Goal: Transaction & Acquisition: Purchase product/service

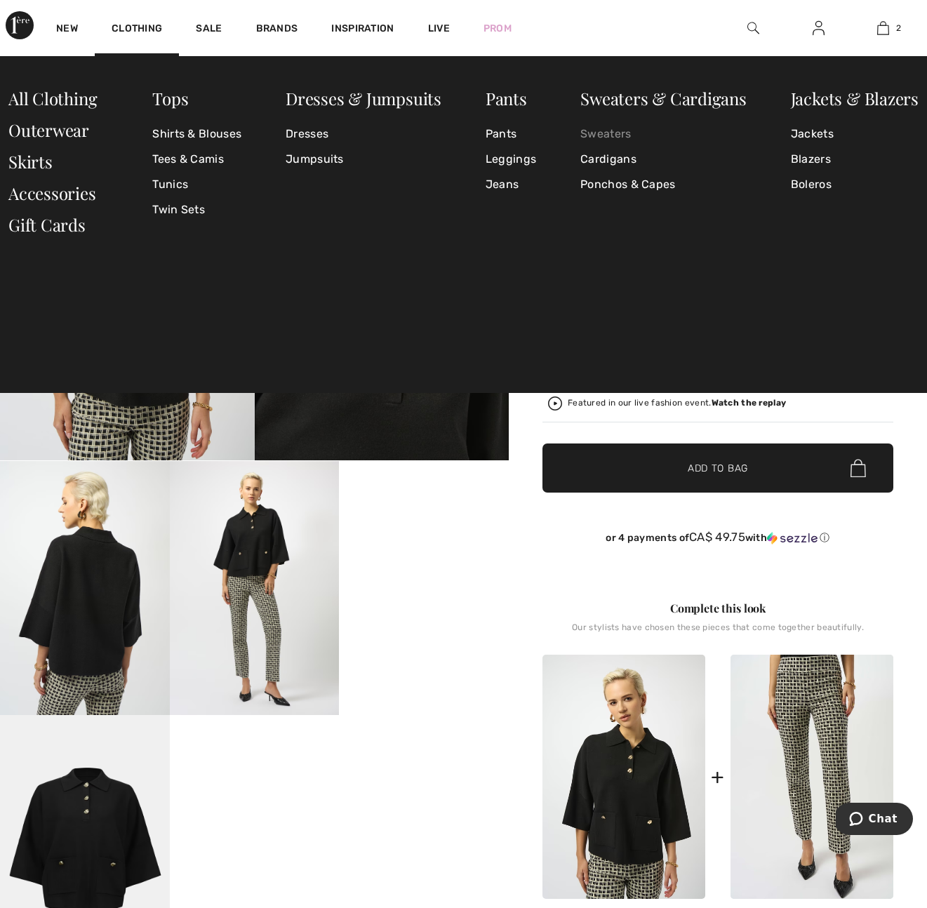
click at [596, 133] on link "Sweaters" at bounding box center [663, 133] width 166 height 25
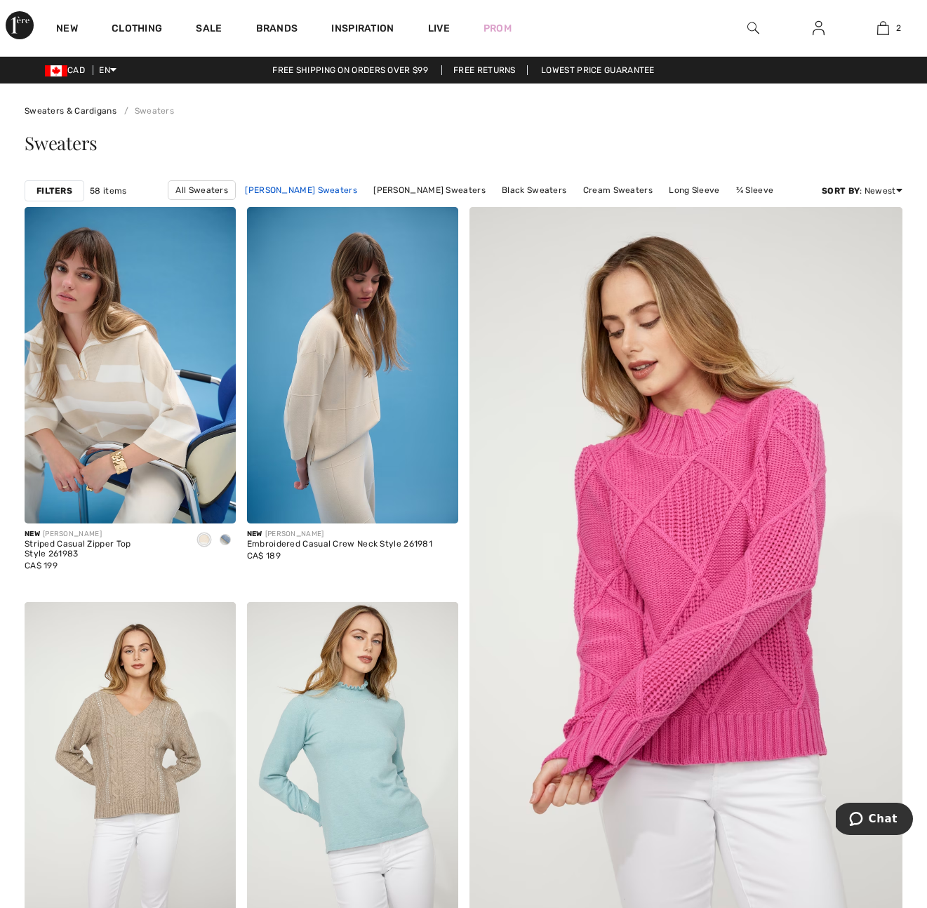
click at [268, 190] on link "[PERSON_NAME] Sweaters" at bounding box center [301, 190] width 126 height 18
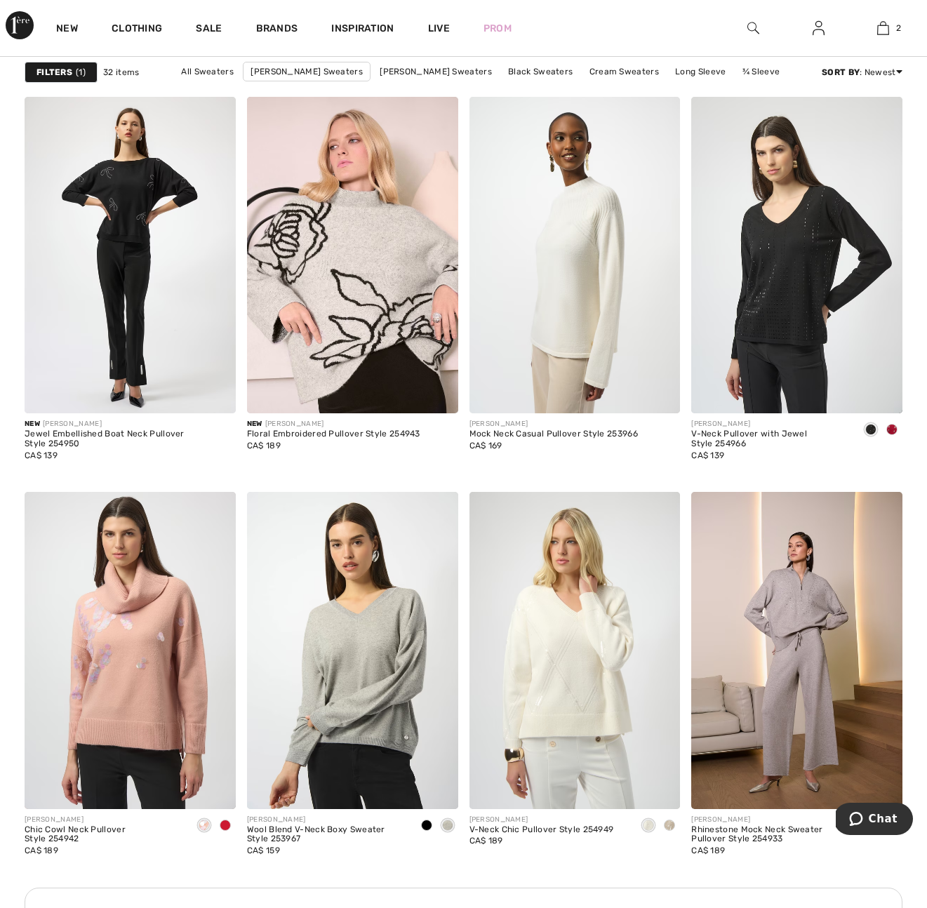
scroll to position [903, 0]
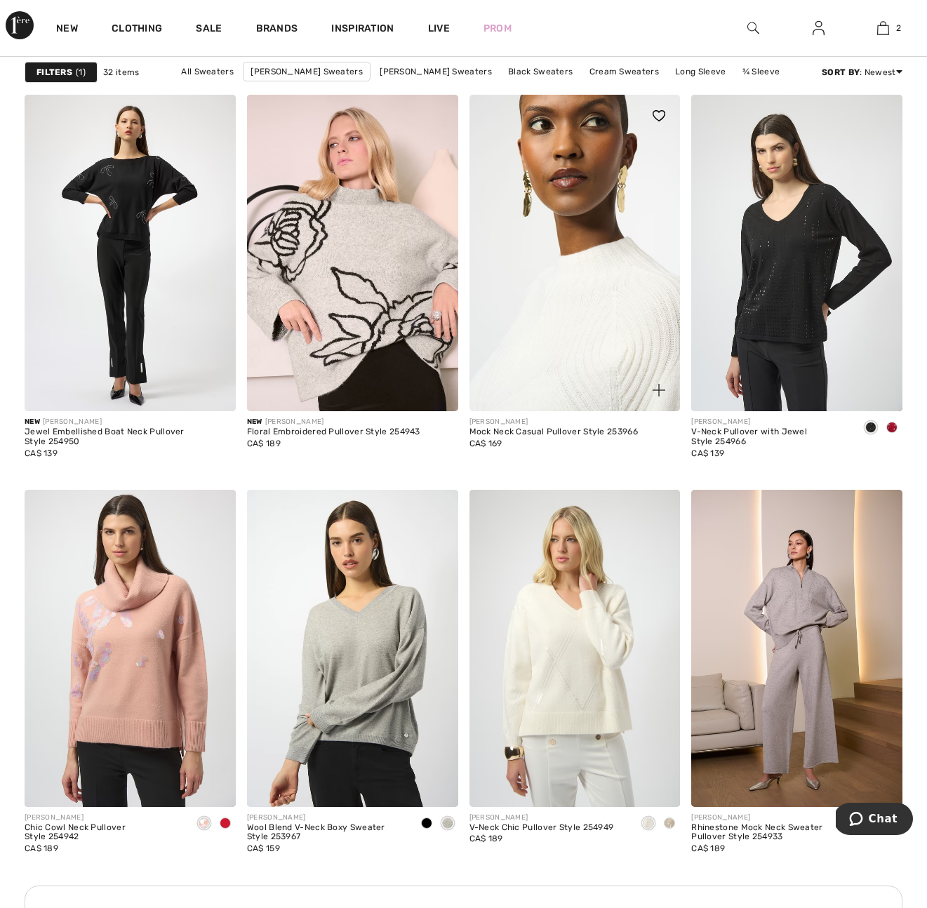
click at [564, 291] on img at bounding box center [575, 253] width 211 height 317
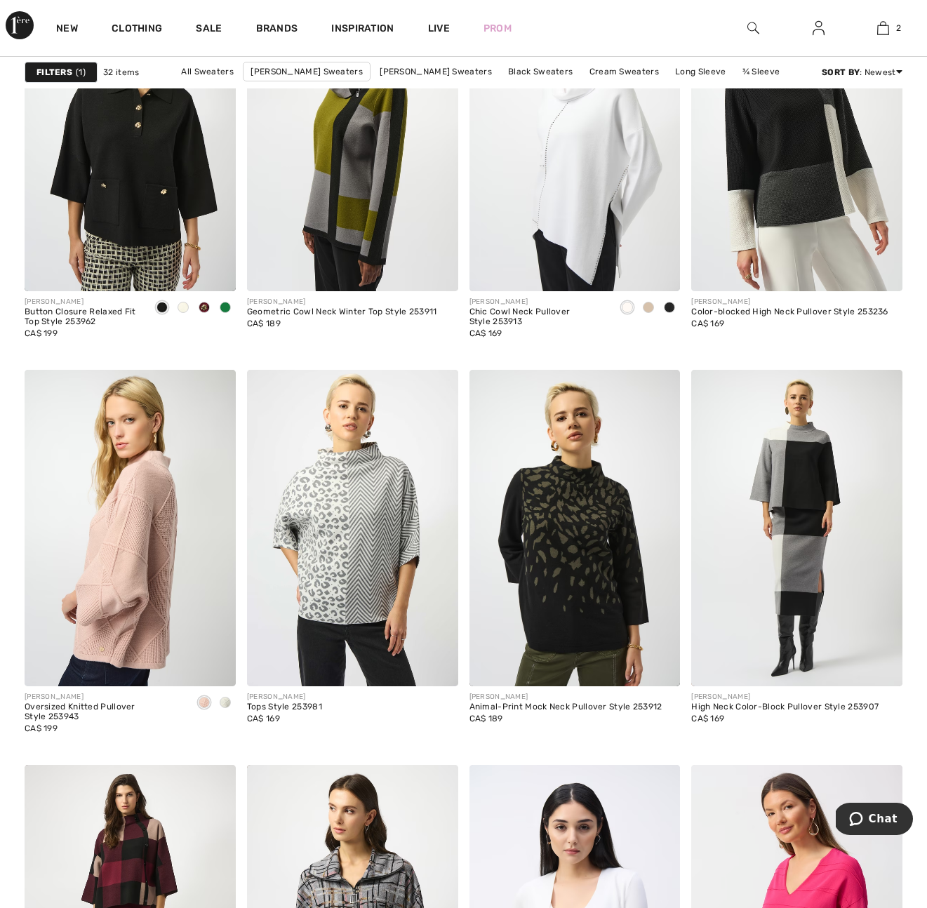
scroll to position [1956, 0]
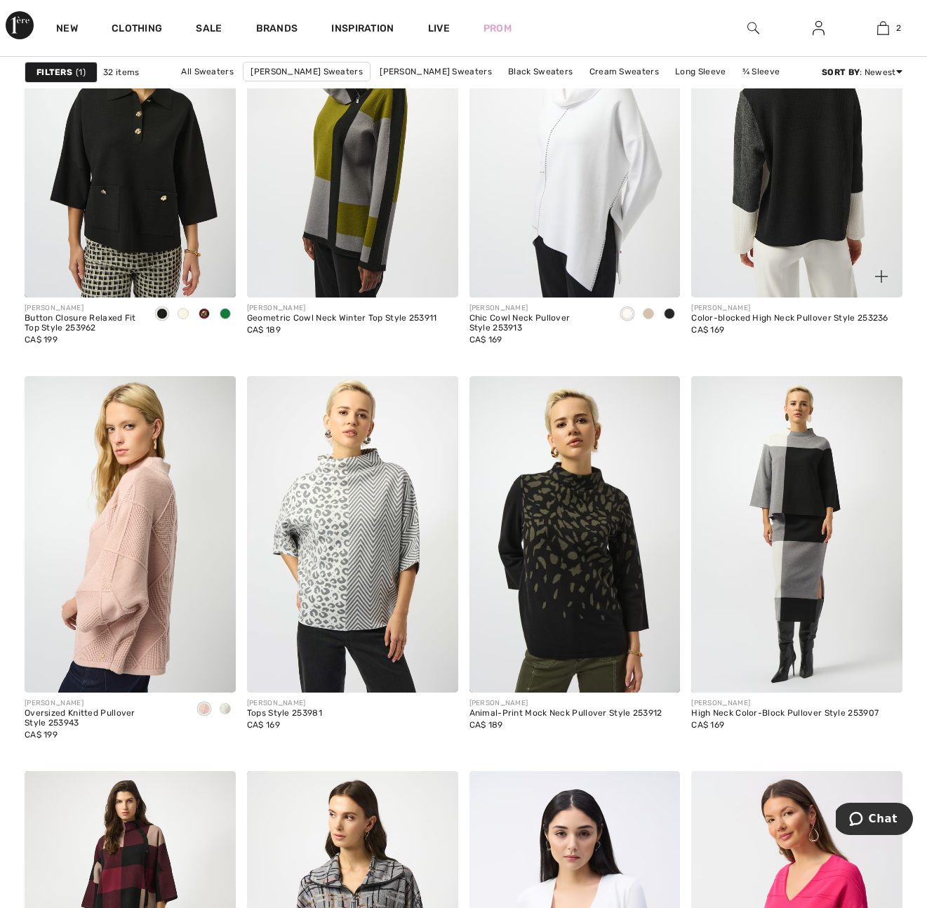
click at [825, 116] on img at bounding box center [796, 139] width 211 height 317
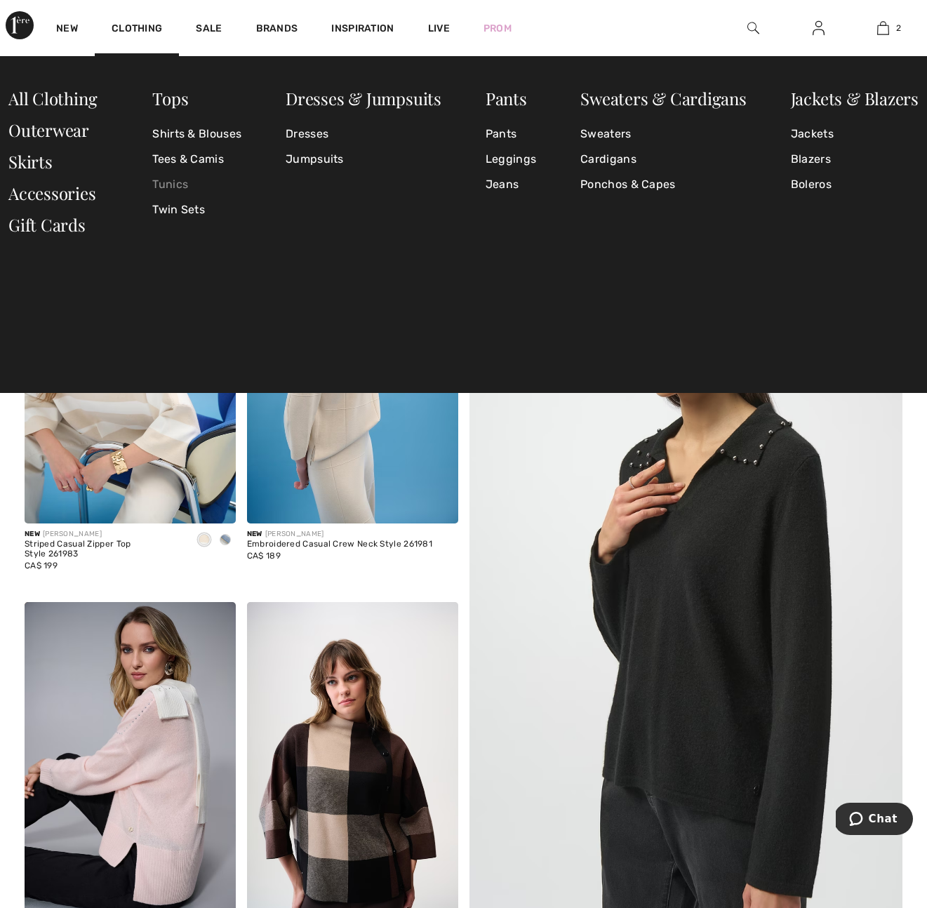
click at [174, 182] on link "Tunics" at bounding box center [196, 184] width 89 height 25
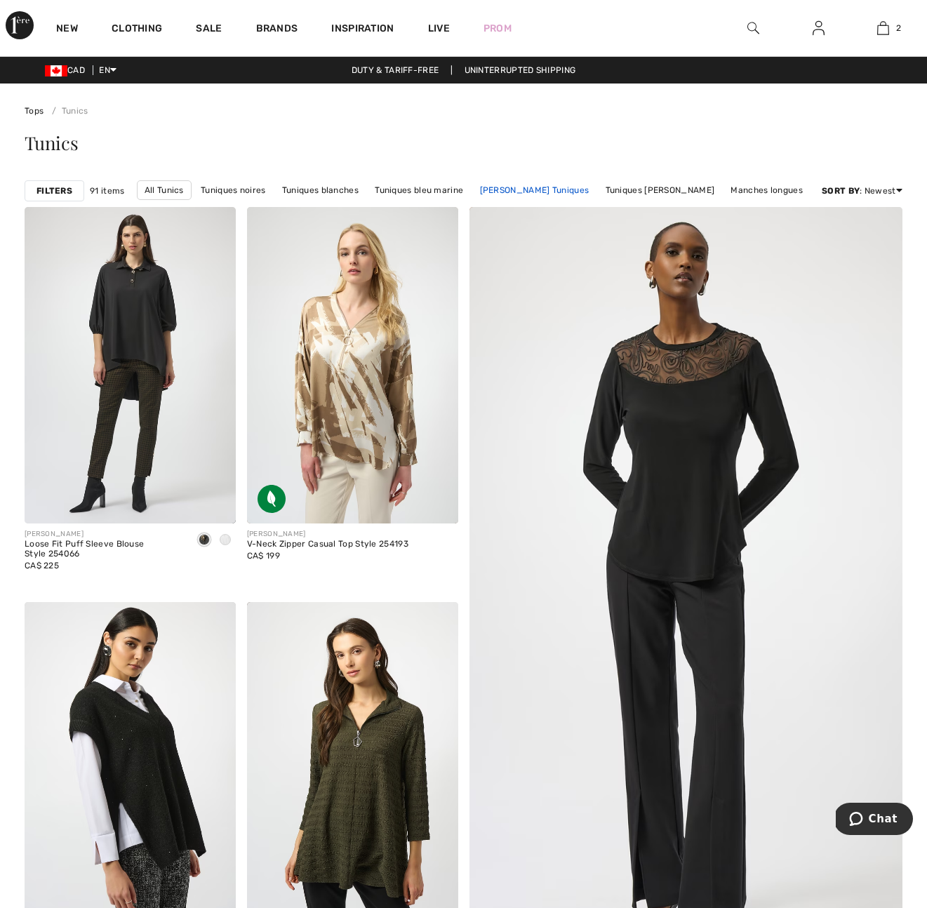
click at [524, 188] on link "[PERSON_NAME] Tuniques" at bounding box center [535, 190] width 124 height 18
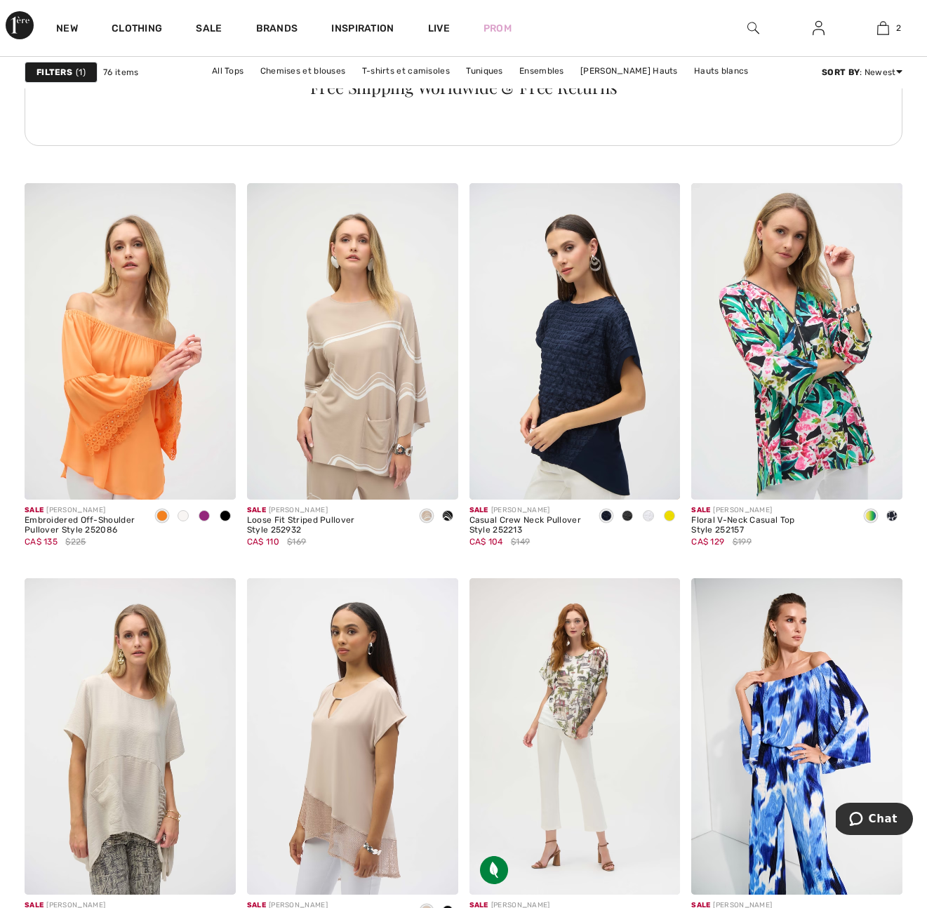
scroll to position [1758, 0]
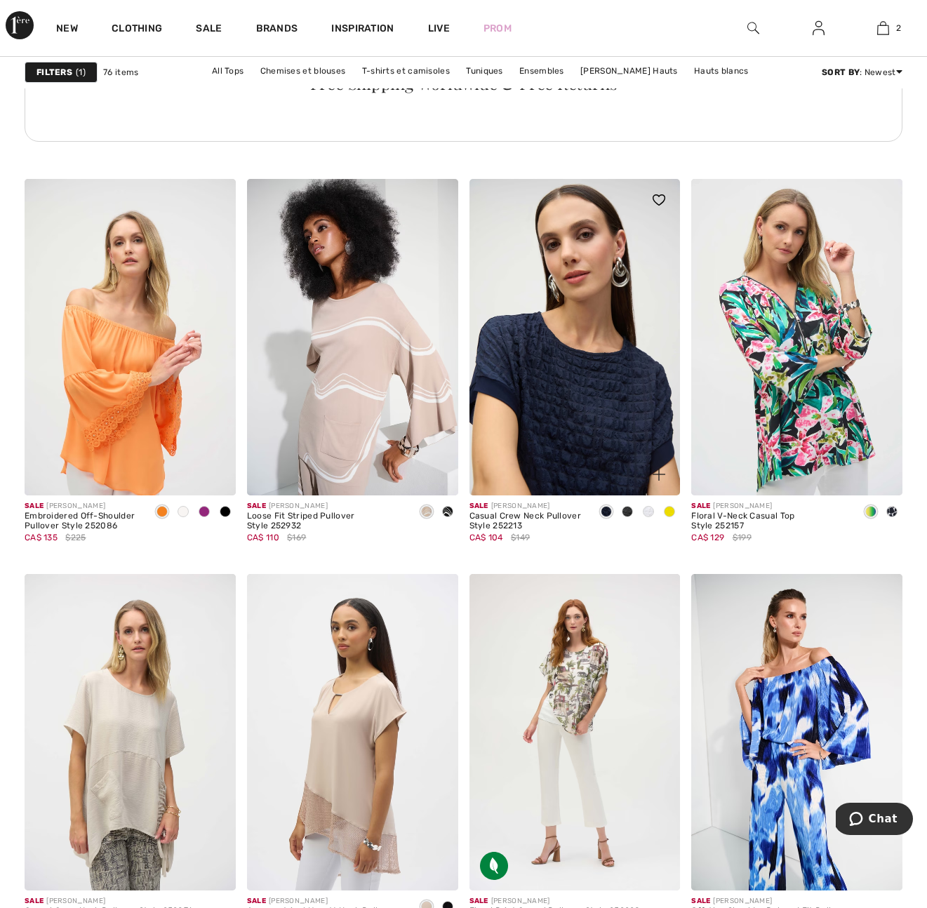
click at [559, 369] on img at bounding box center [575, 337] width 211 height 317
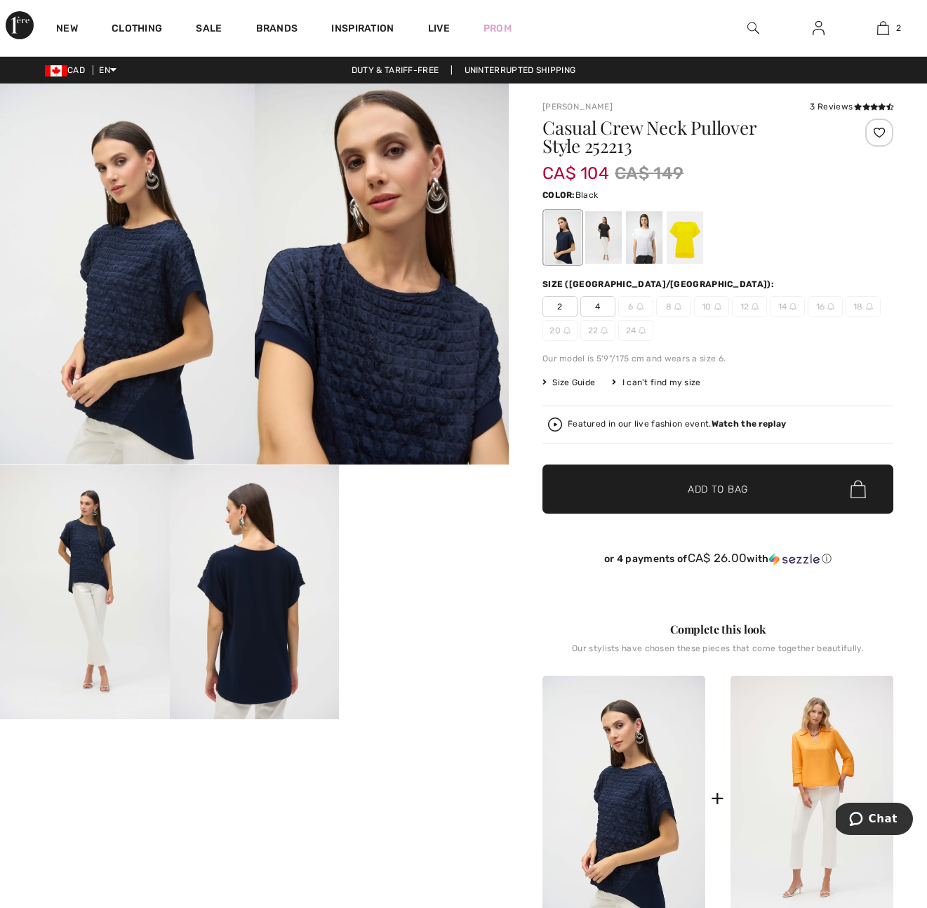
click at [607, 235] on div at bounding box center [603, 237] width 36 height 53
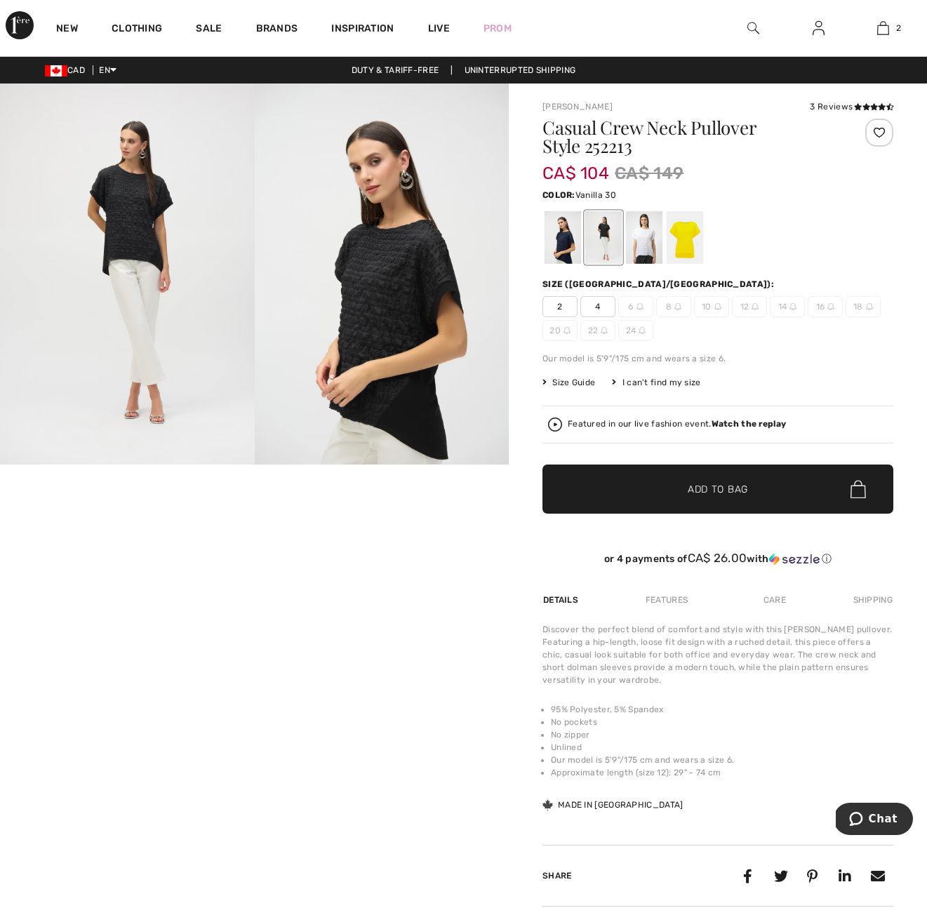
click at [641, 238] on div at bounding box center [644, 237] width 36 height 53
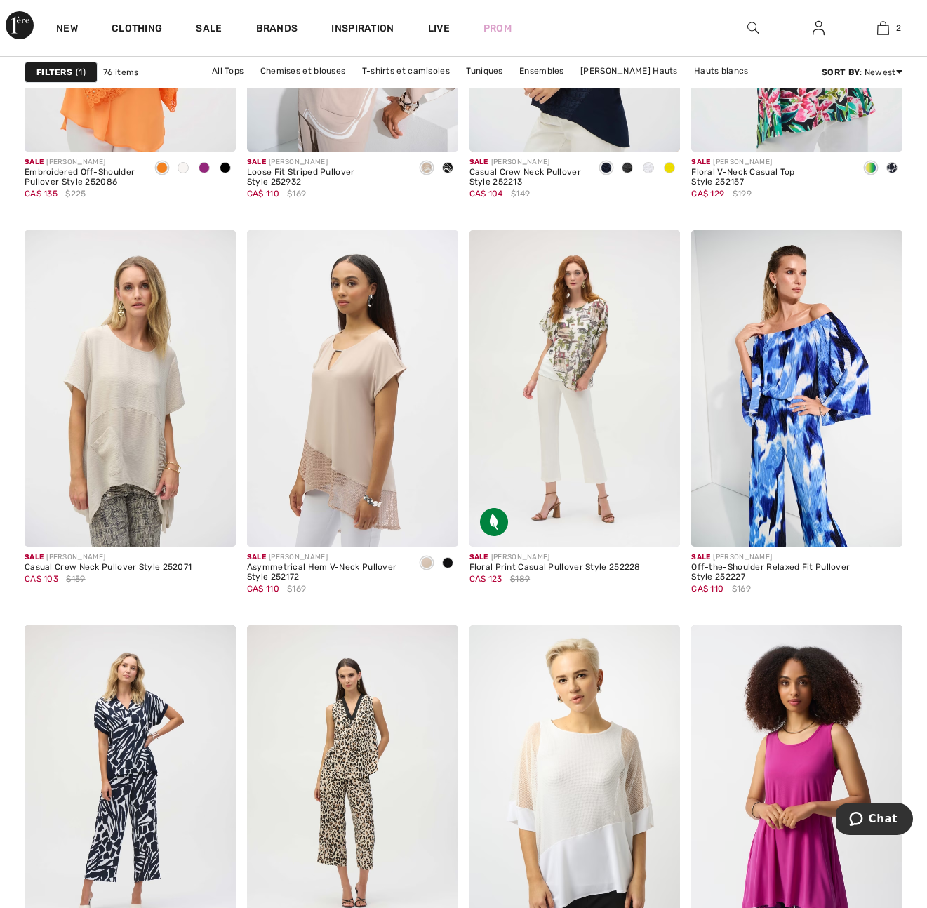
scroll to position [2126, 0]
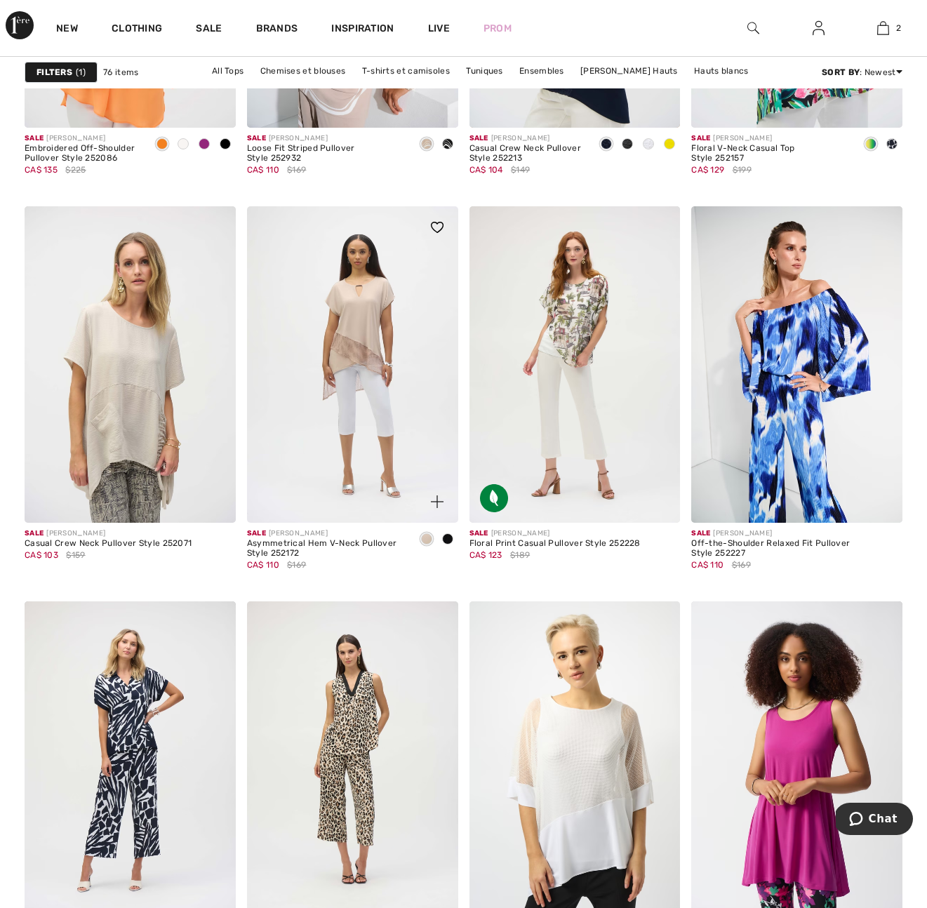
click at [369, 343] on img at bounding box center [352, 364] width 211 height 317
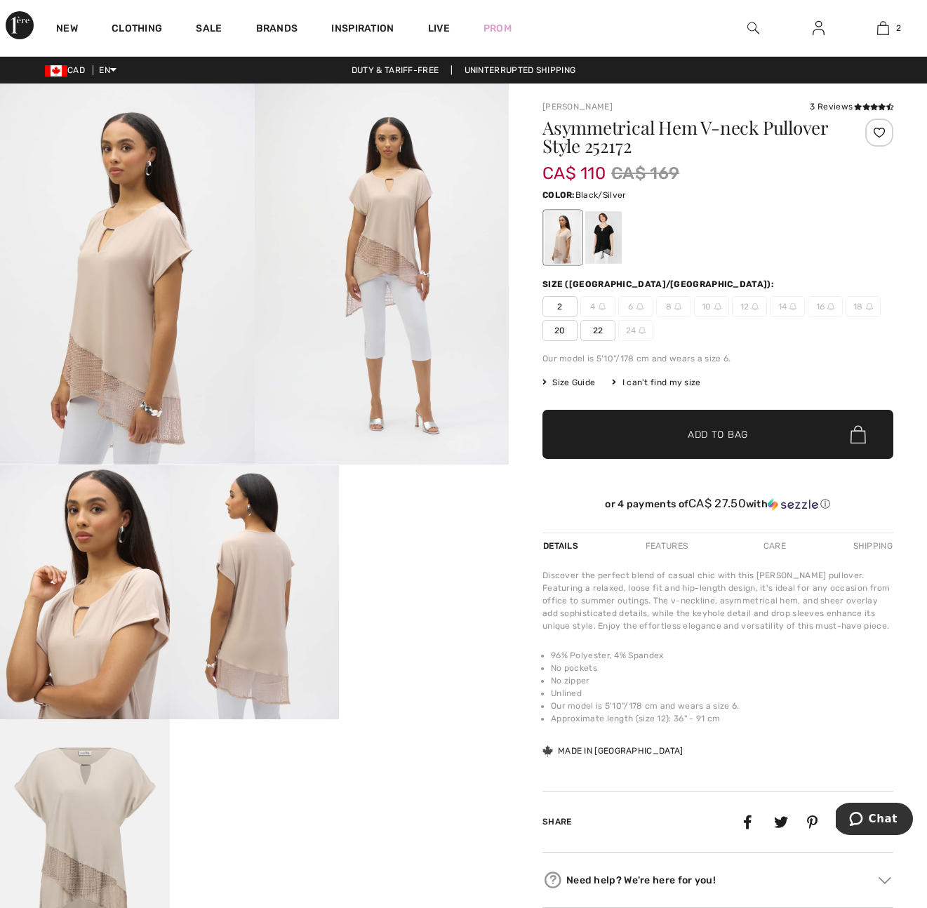
click at [608, 241] on div at bounding box center [603, 237] width 36 height 53
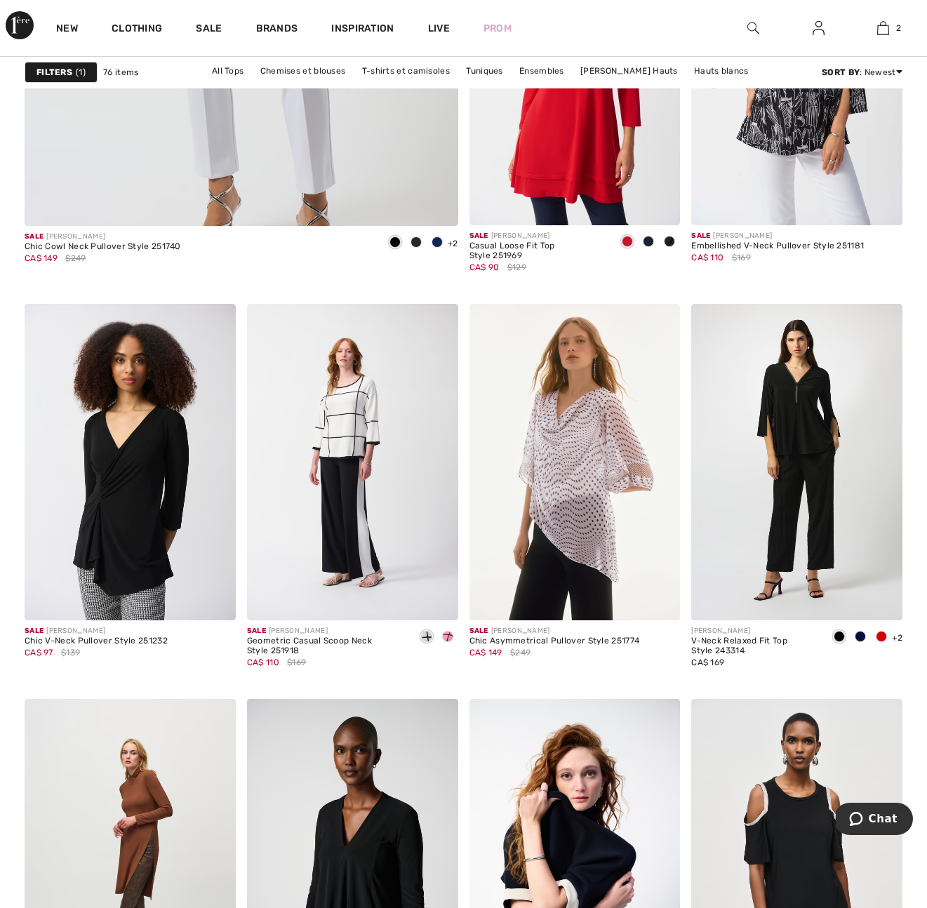
scroll to position [3797, 0]
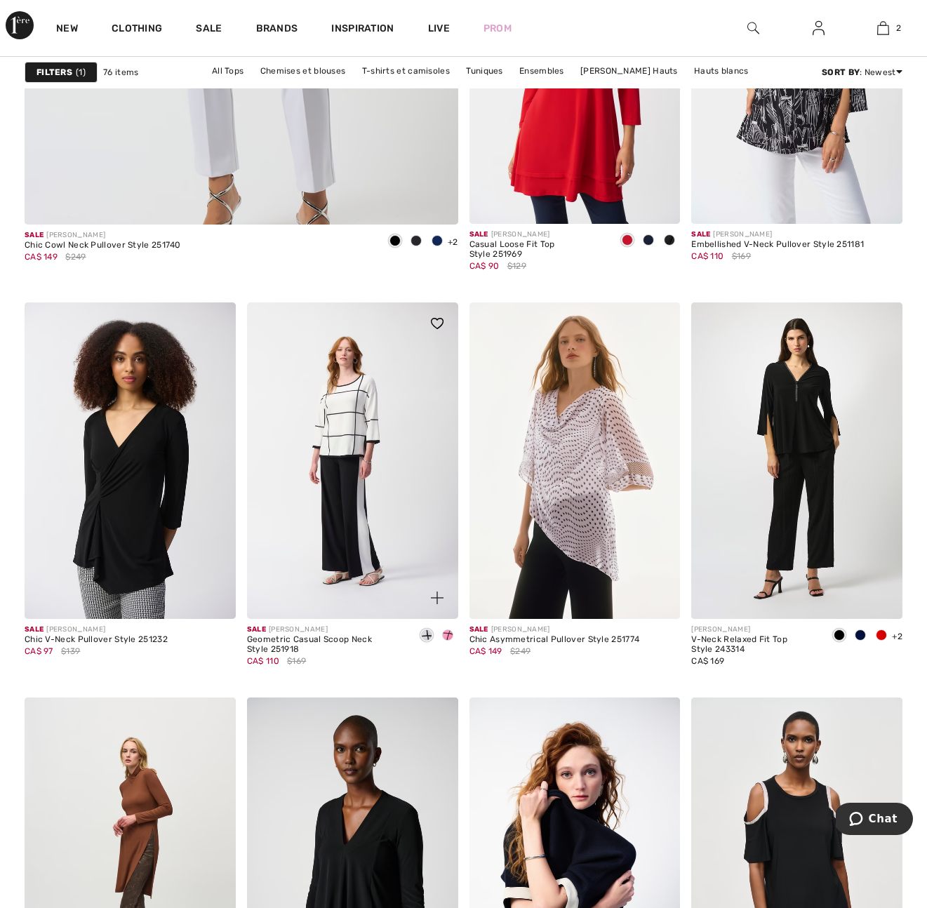
click at [351, 446] on img at bounding box center [352, 461] width 211 height 317
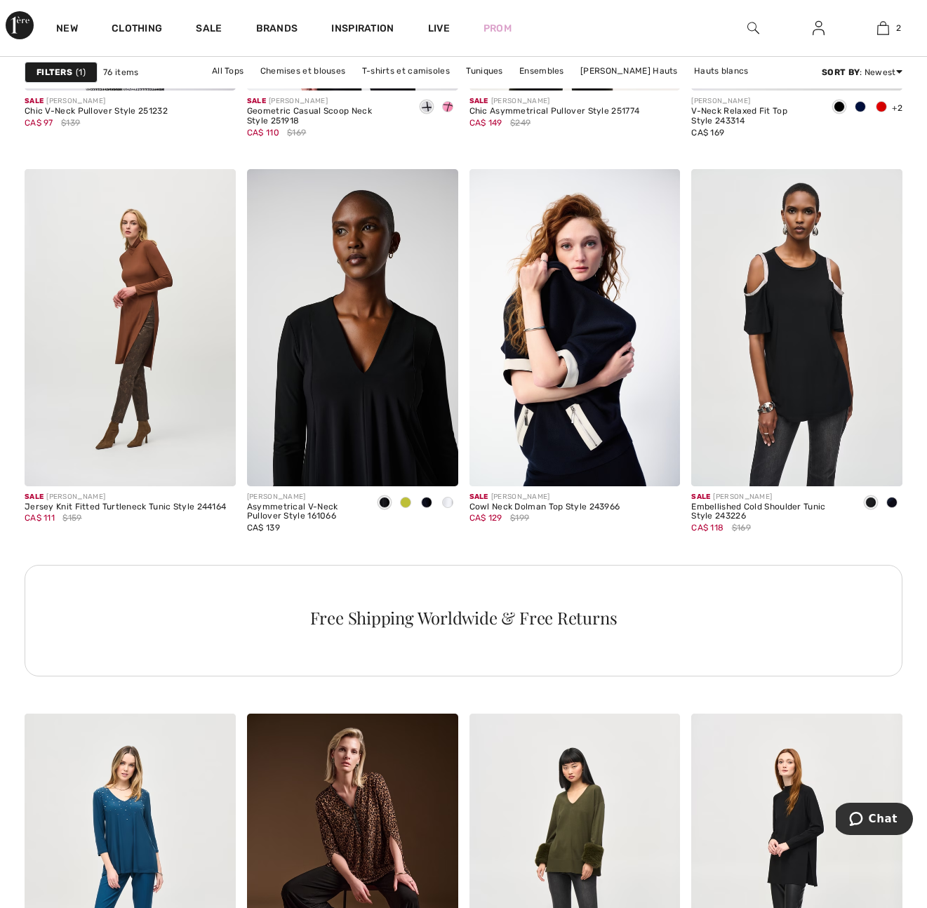
scroll to position [4334, 0]
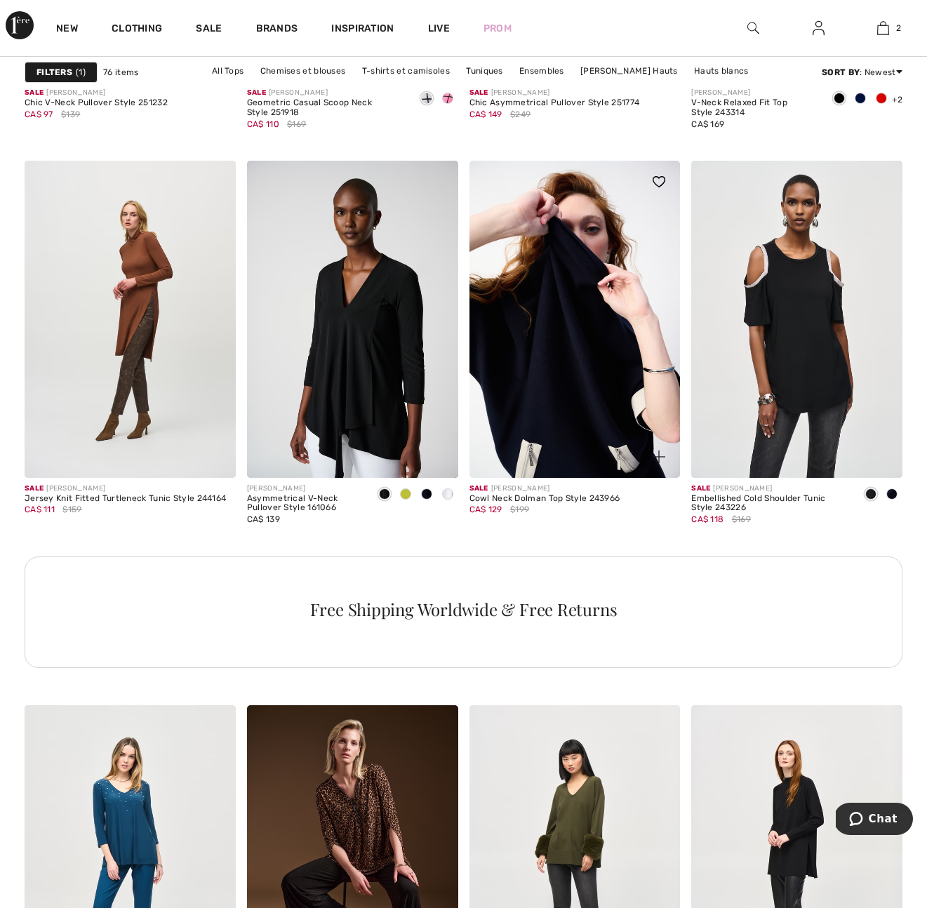
click at [594, 397] on img at bounding box center [575, 319] width 211 height 317
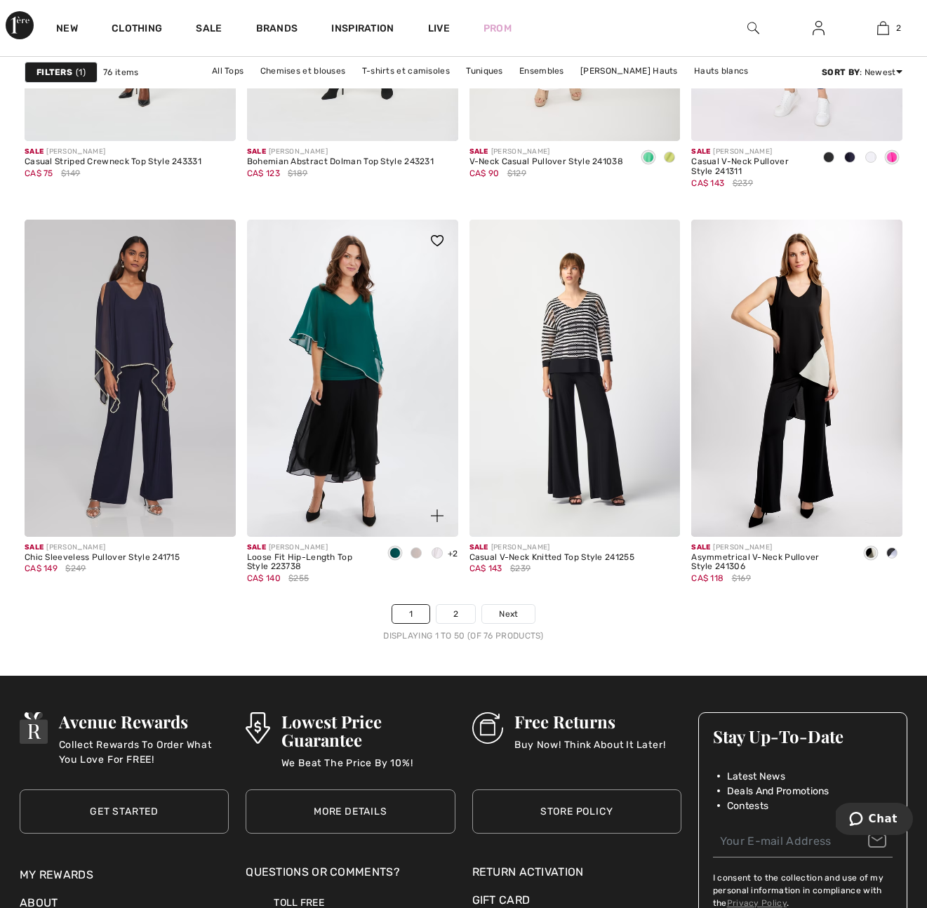
scroll to position [5612, 0]
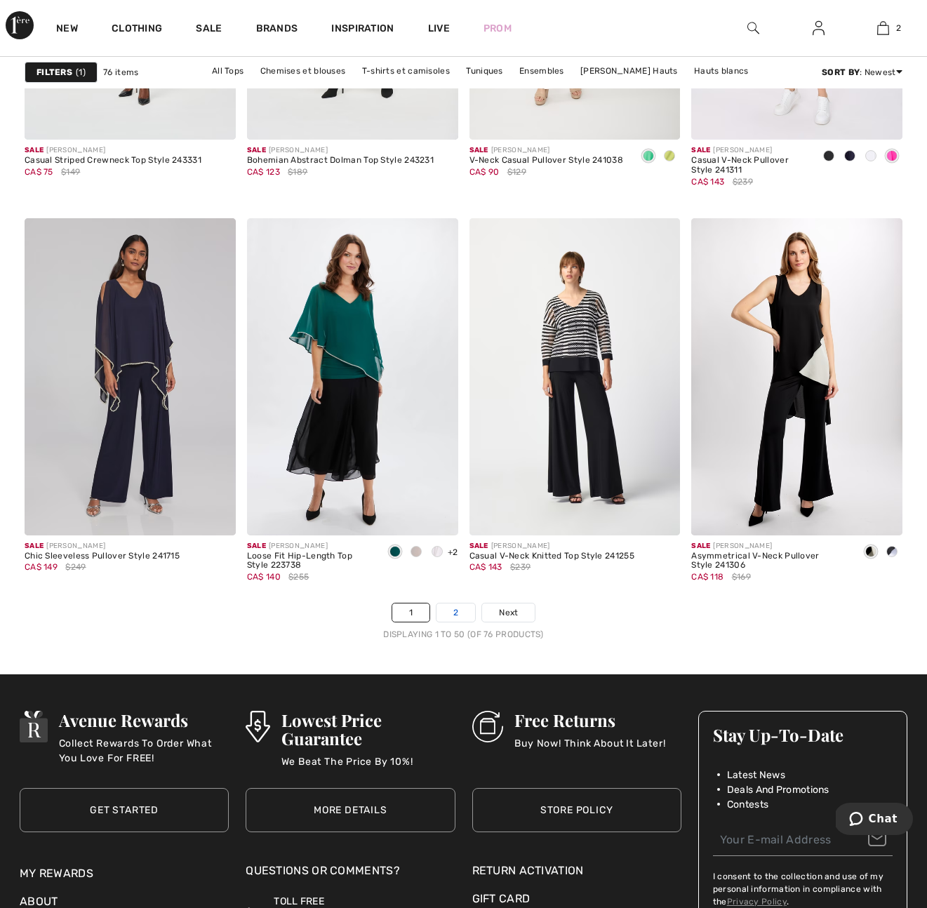
click at [454, 614] on link "2" at bounding box center [456, 613] width 39 height 18
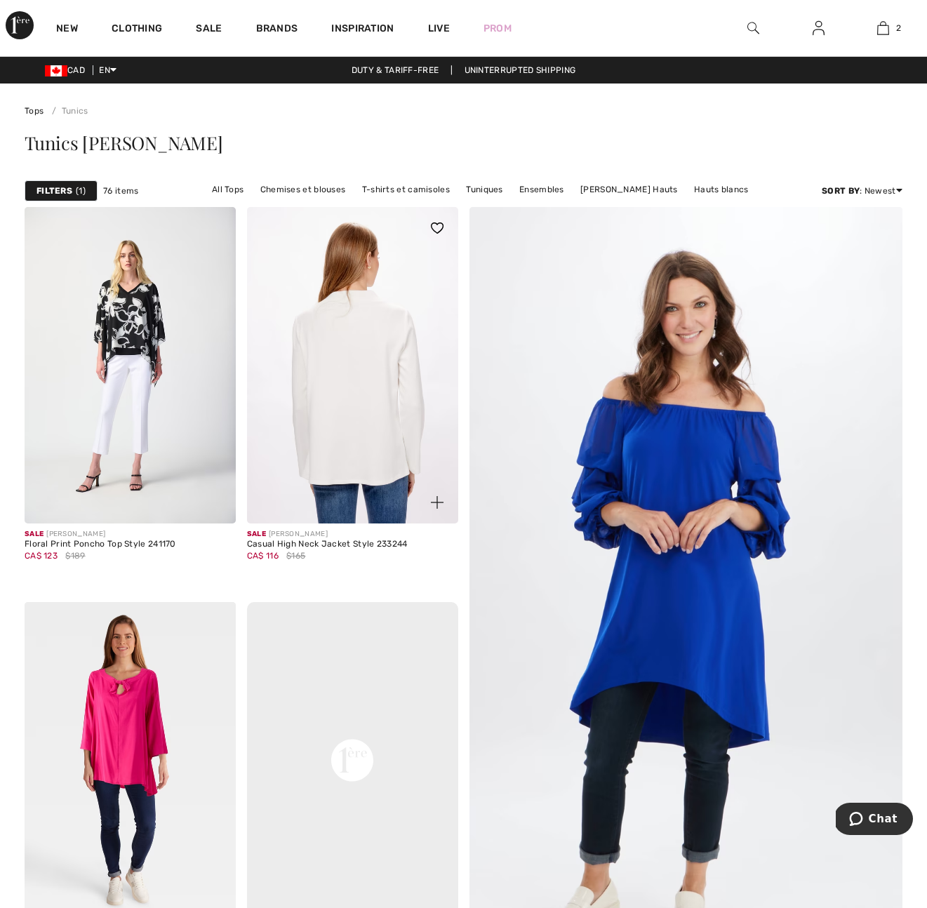
click at [347, 404] on img at bounding box center [352, 365] width 211 height 317
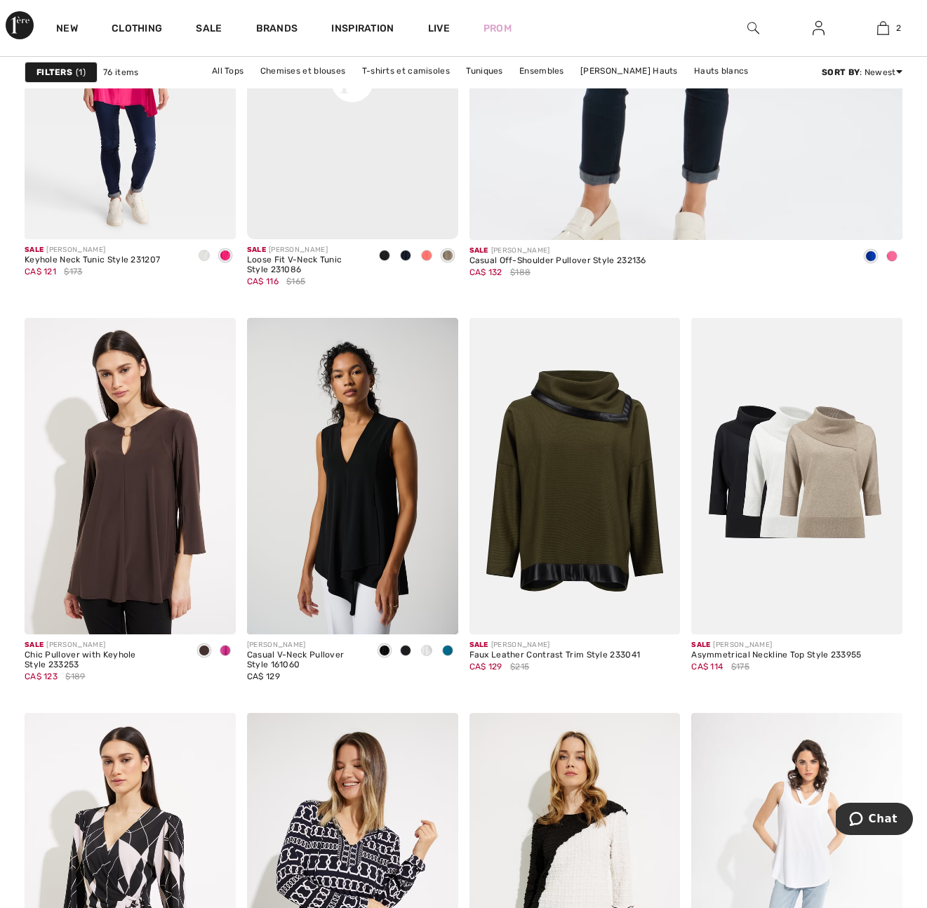
scroll to position [682, 0]
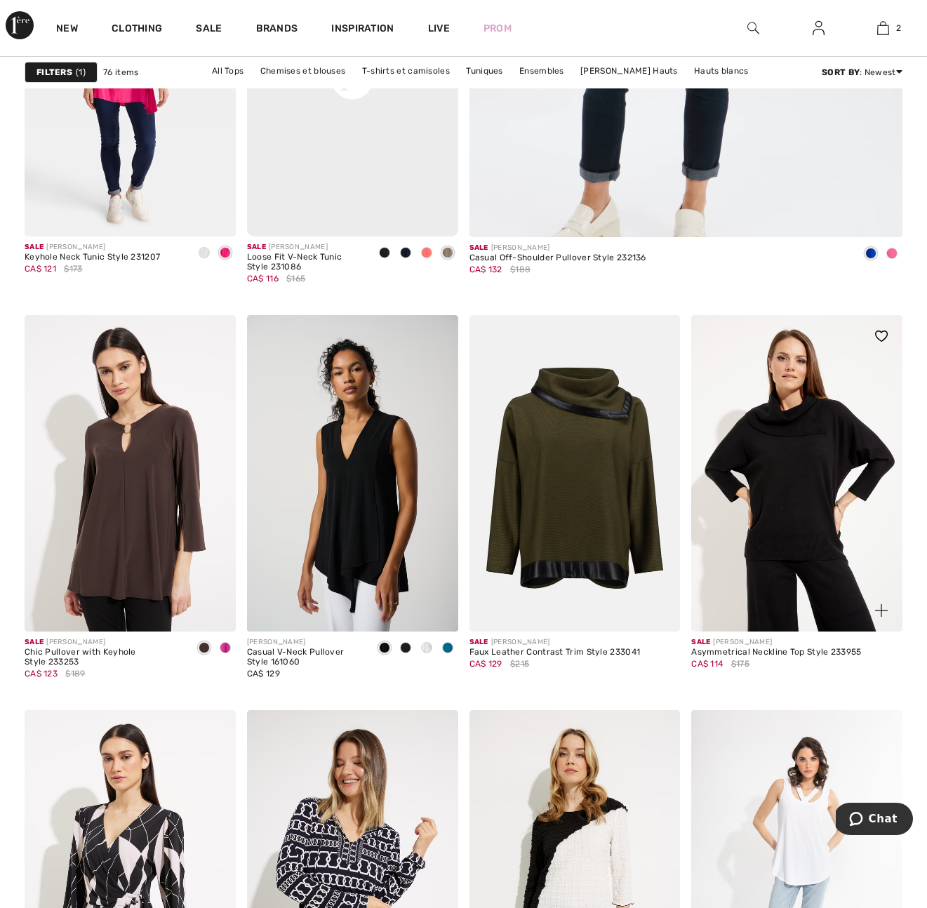
click at [792, 486] on img at bounding box center [796, 473] width 211 height 317
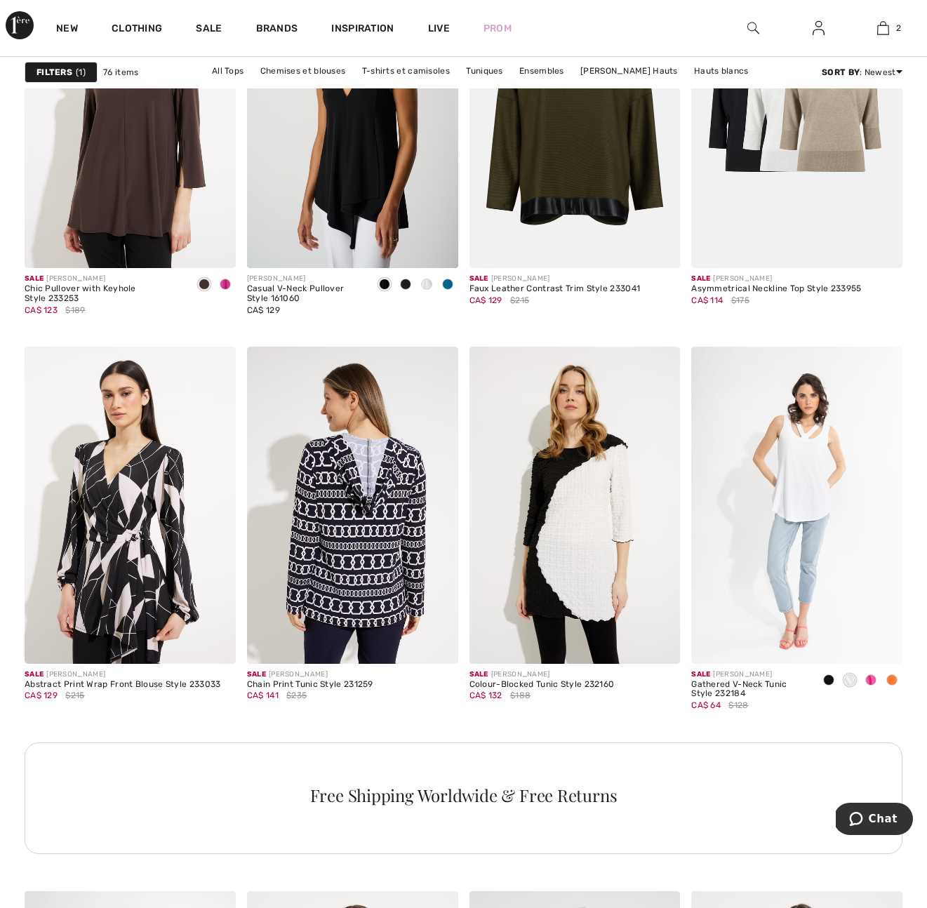
scroll to position [1047, 0]
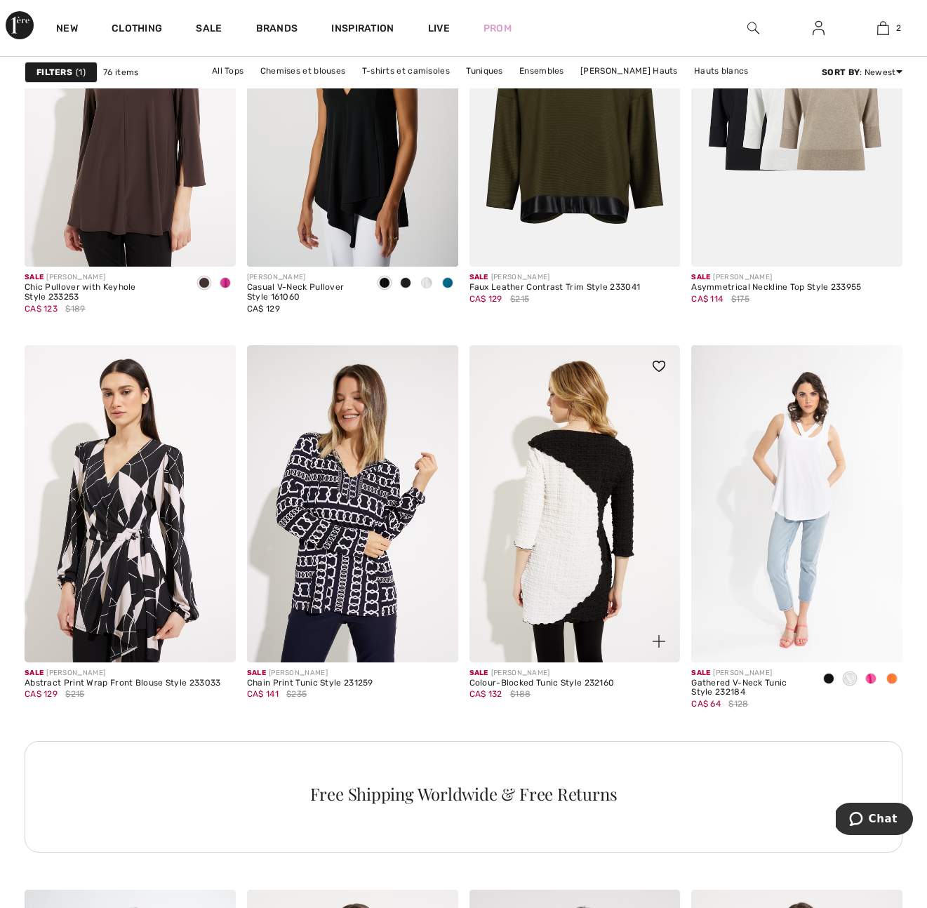
click at [576, 562] on img at bounding box center [575, 503] width 211 height 317
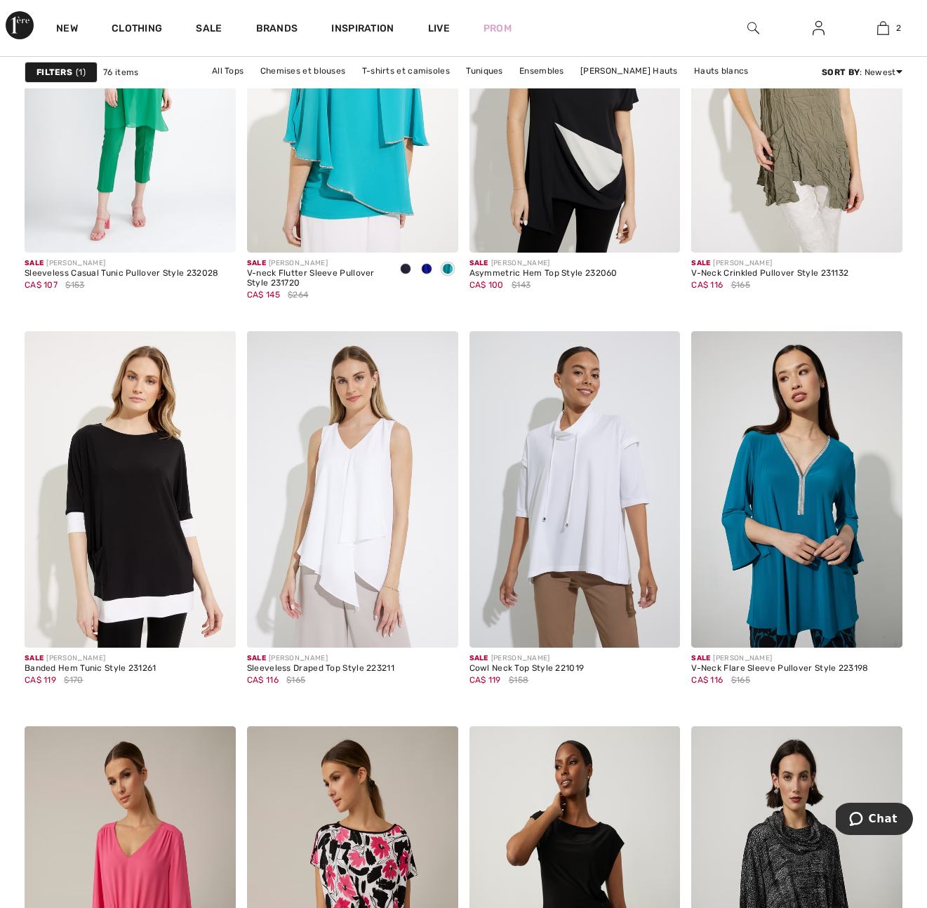
scroll to position [2004, 0]
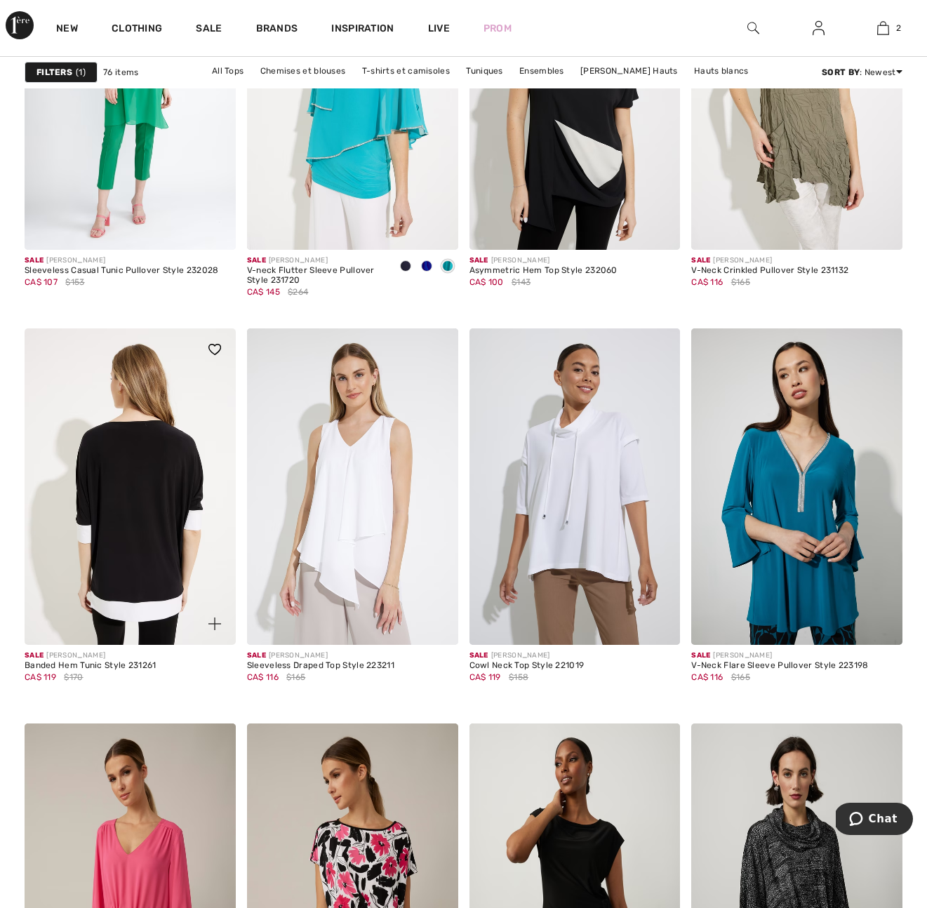
click at [150, 515] on img at bounding box center [130, 486] width 211 height 317
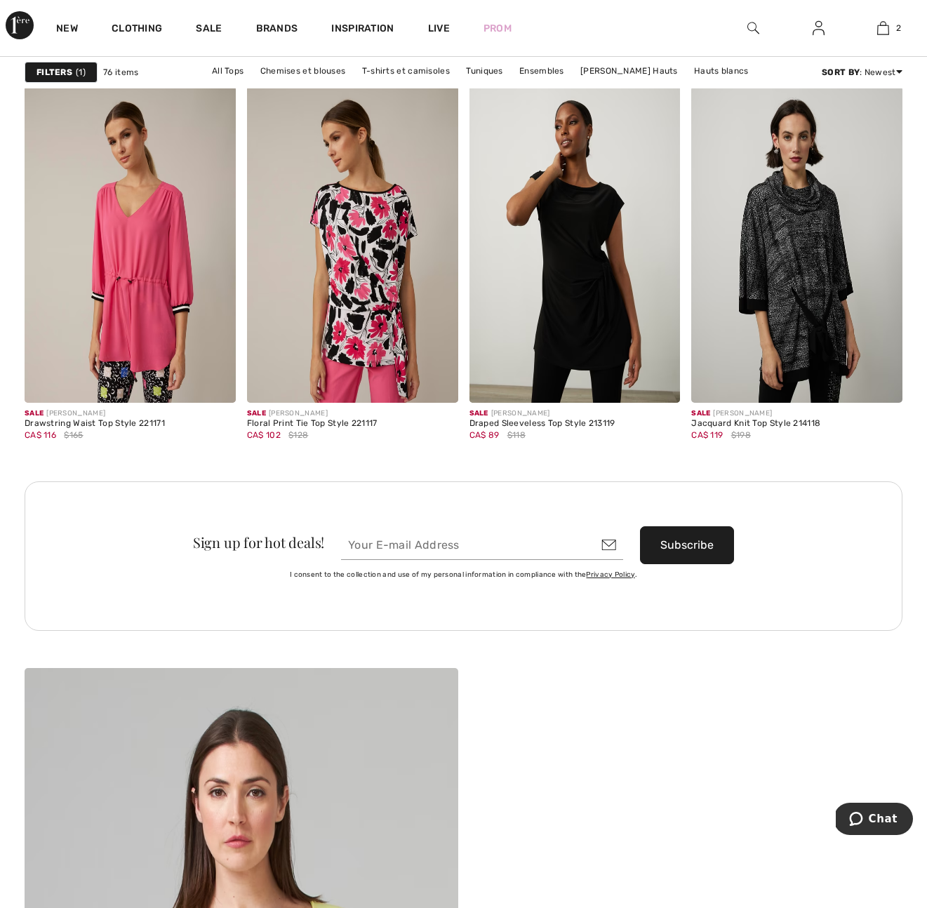
scroll to position [2647, 0]
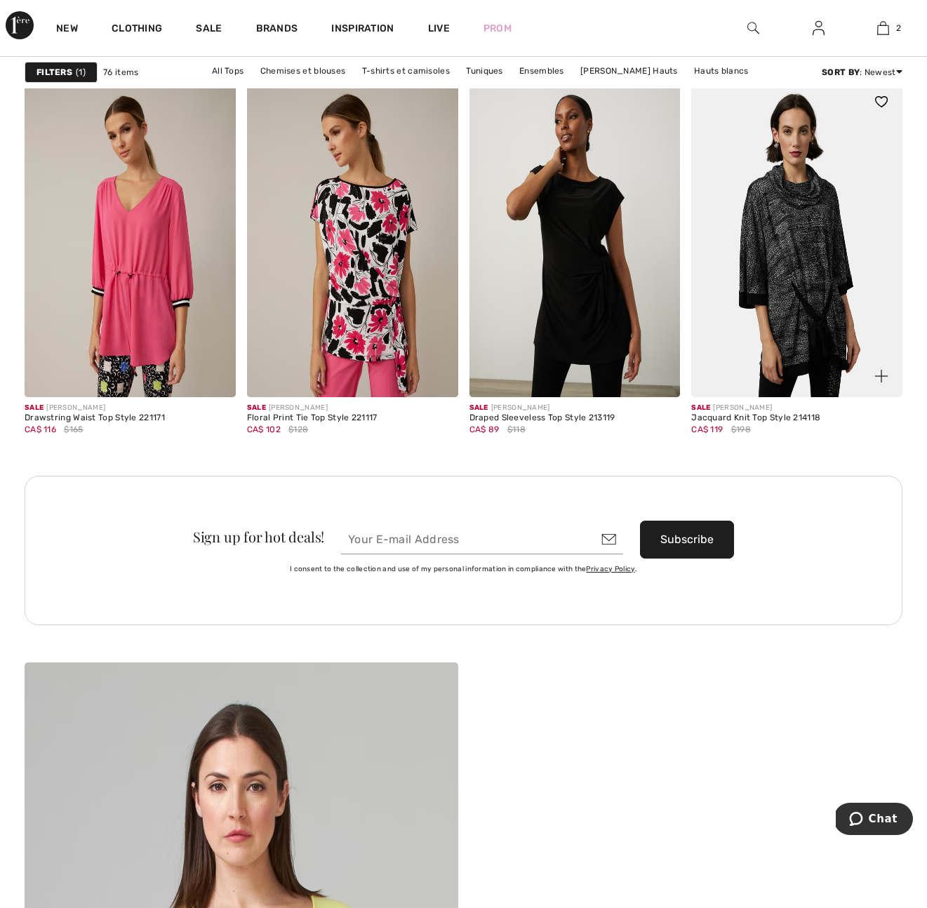
click at [816, 284] on img at bounding box center [796, 239] width 211 height 317
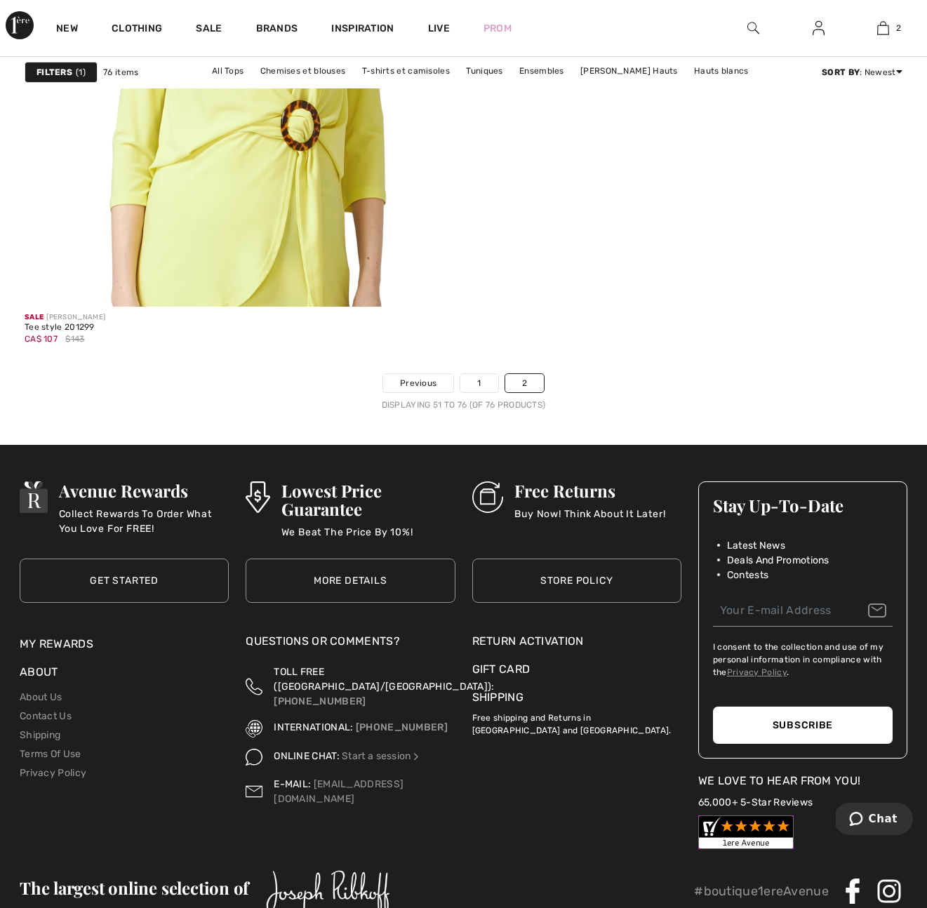
scroll to position [3752, 0]
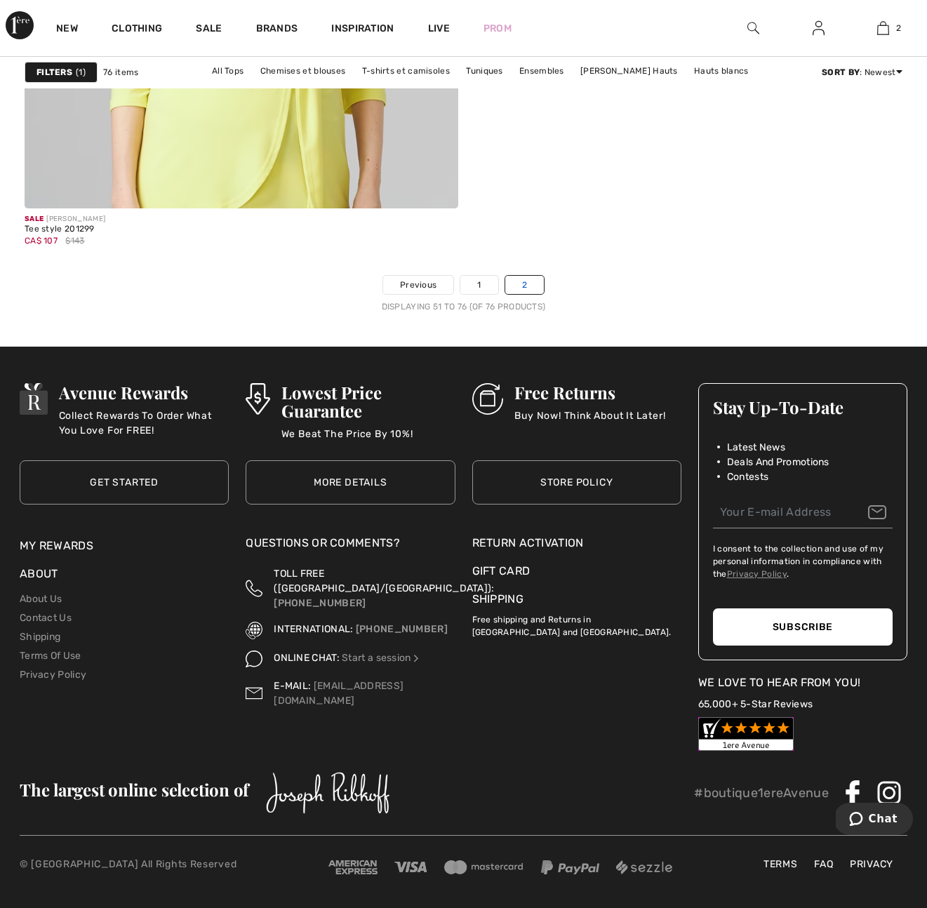
click at [529, 284] on link "2" at bounding box center [524, 285] width 39 height 18
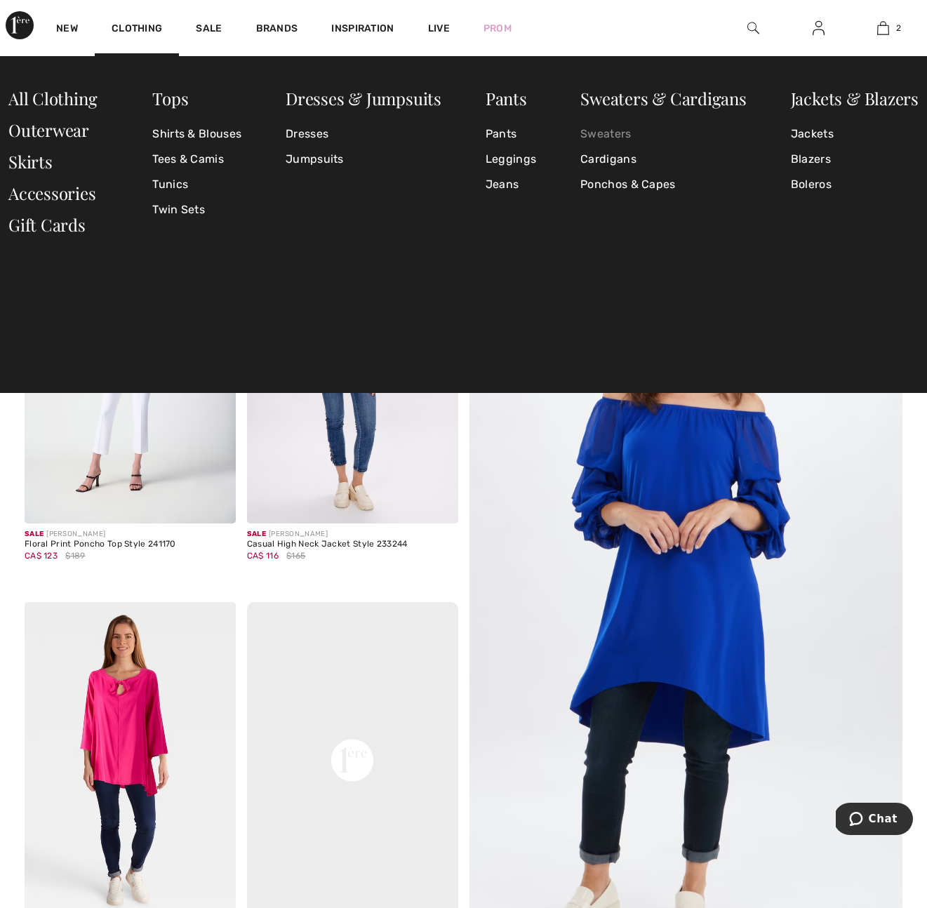
click at [611, 135] on link "Sweaters" at bounding box center [663, 133] width 166 height 25
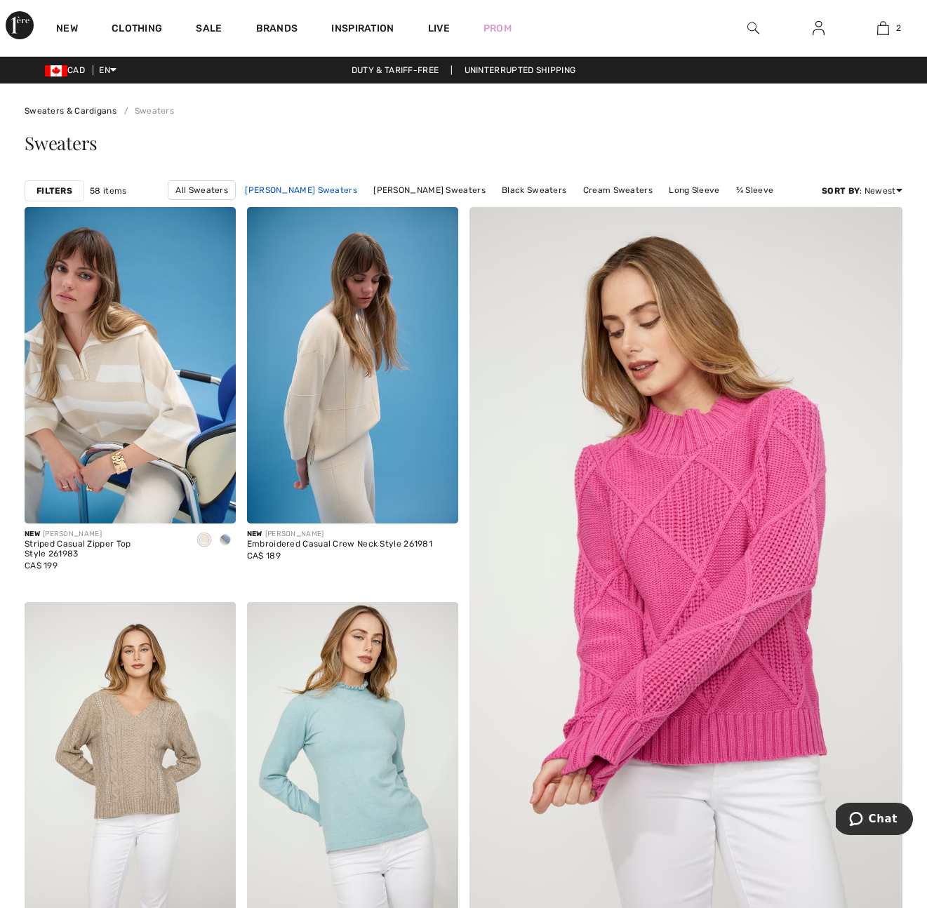
click at [270, 187] on link "Joseph Ribkoff Sweaters" at bounding box center [301, 190] width 126 height 18
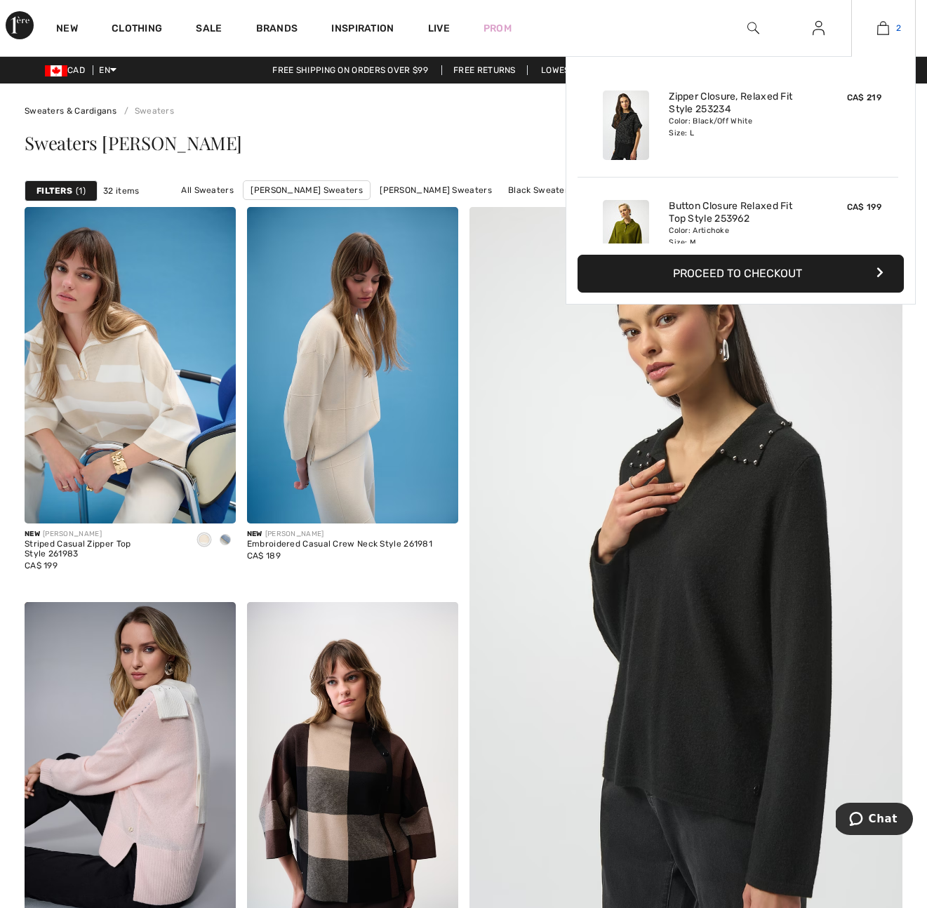
click at [884, 29] on img at bounding box center [883, 28] width 12 height 17
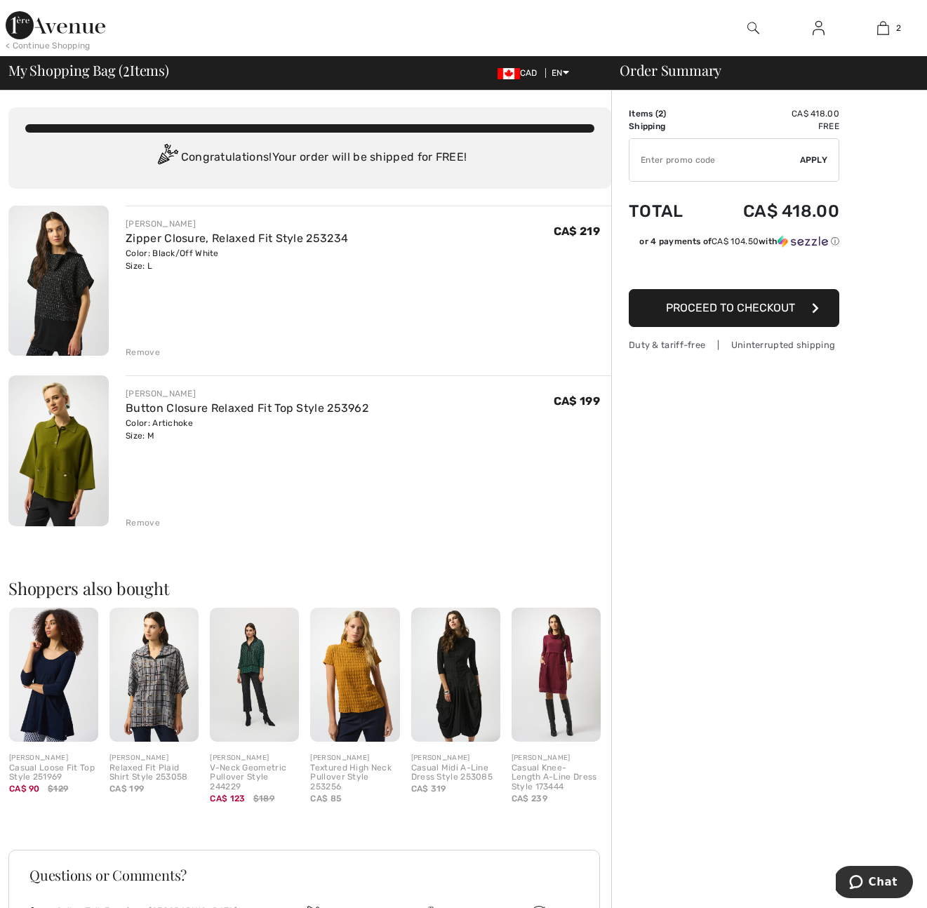
click at [750, 312] on span "Proceed to Checkout" at bounding box center [730, 307] width 129 height 13
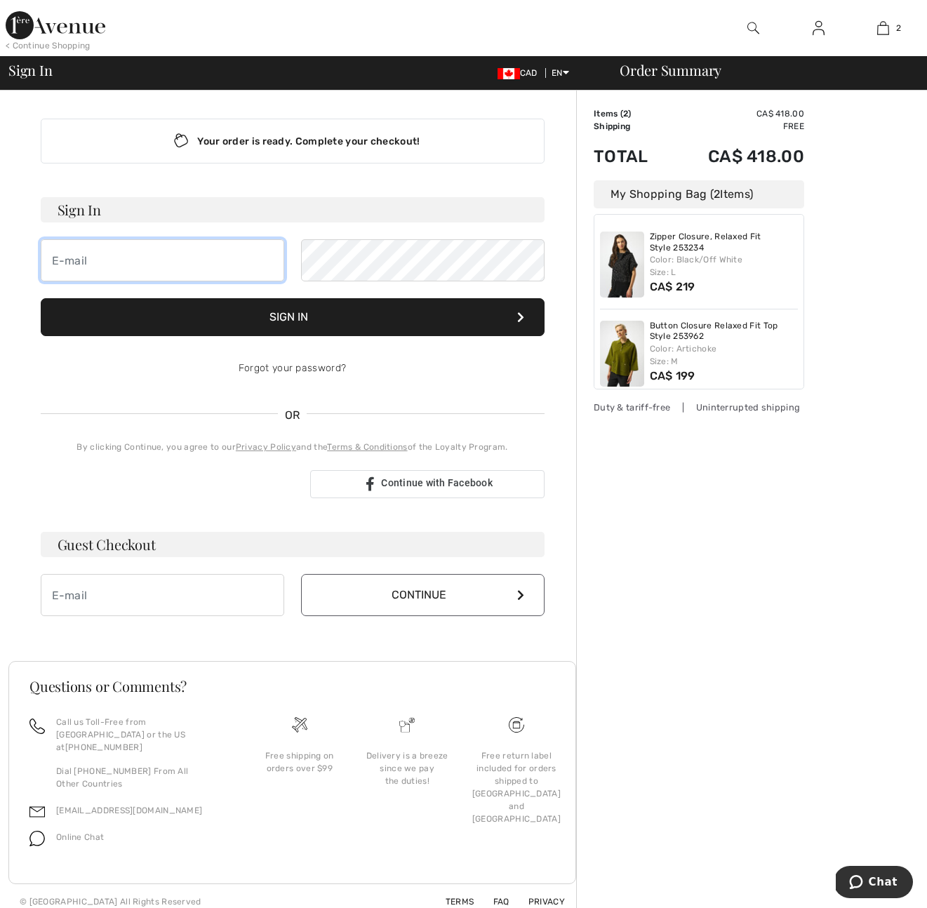
click at [126, 262] on input "email" at bounding box center [163, 260] width 244 height 42
type input "nobeljulie1442@gmail.com"
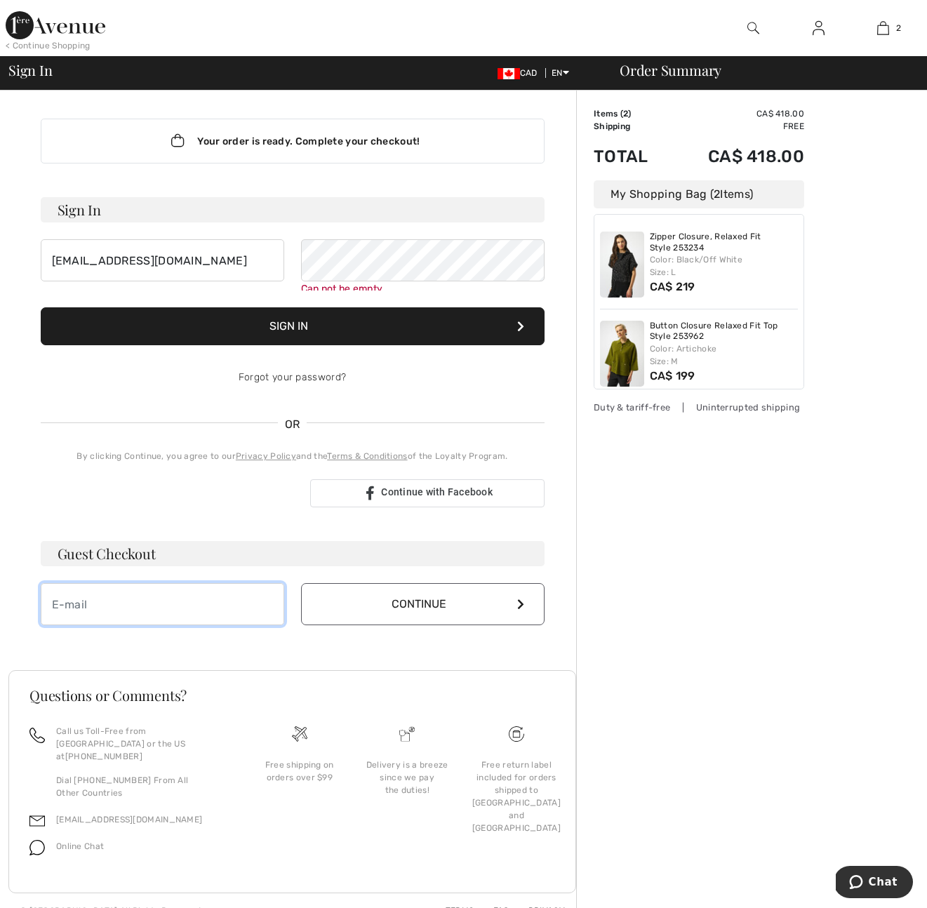
click at [137, 606] on input "email" at bounding box center [163, 604] width 244 height 42
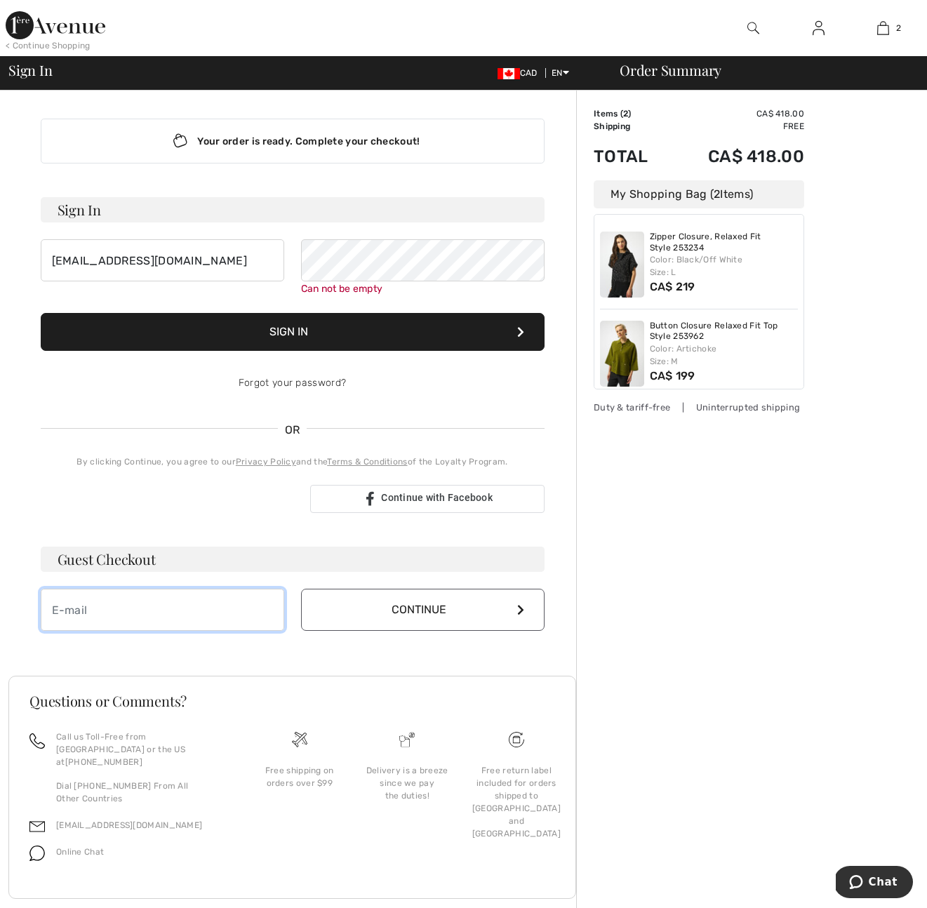
type input "[EMAIL_ADDRESS][DOMAIN_NAME]"
click at [438, 615] on button "Continue" at bounding box center [423, 610] width 244 height 42
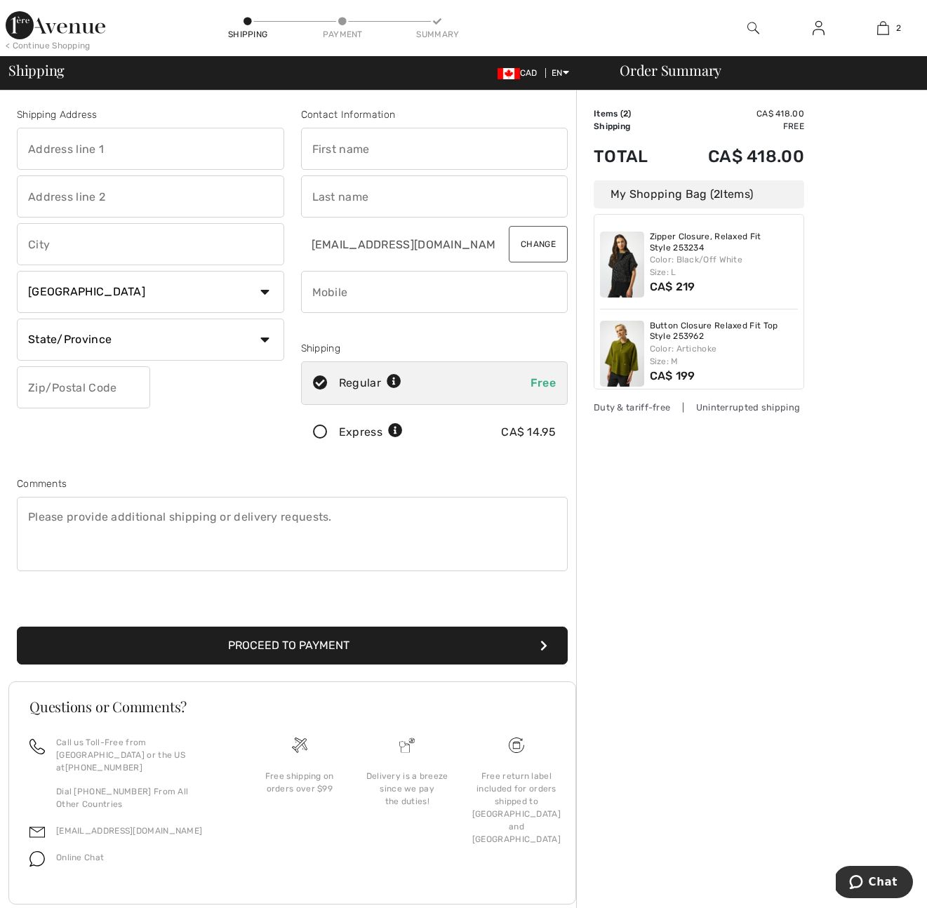
click at [74, 156] on input "text" at bounding box center [150, 149] width 267 height 42
type input "[STREET_ADDRESS]"
type input "[GEOGRAPHIC_DATA]"
select select "AB"
type input "T4S 0A4"
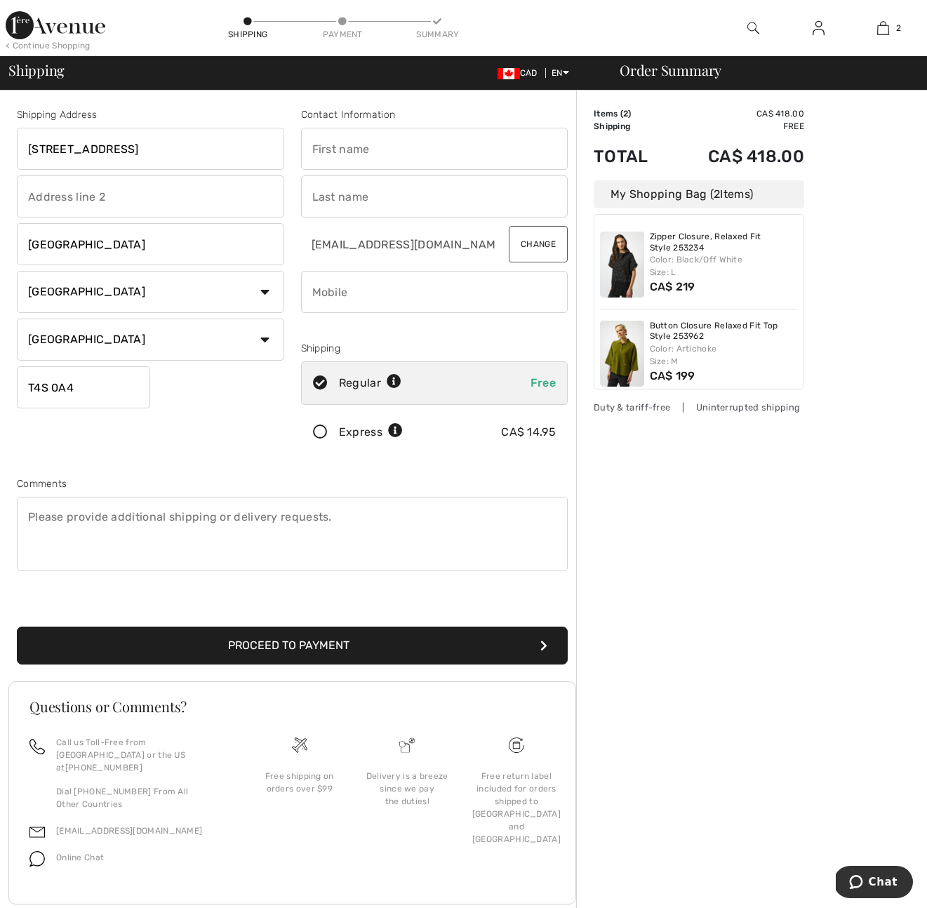
type input "[PERSON_NAME]"
type input "Nobel"
type input "4038773275"
type input "T4S0A4"
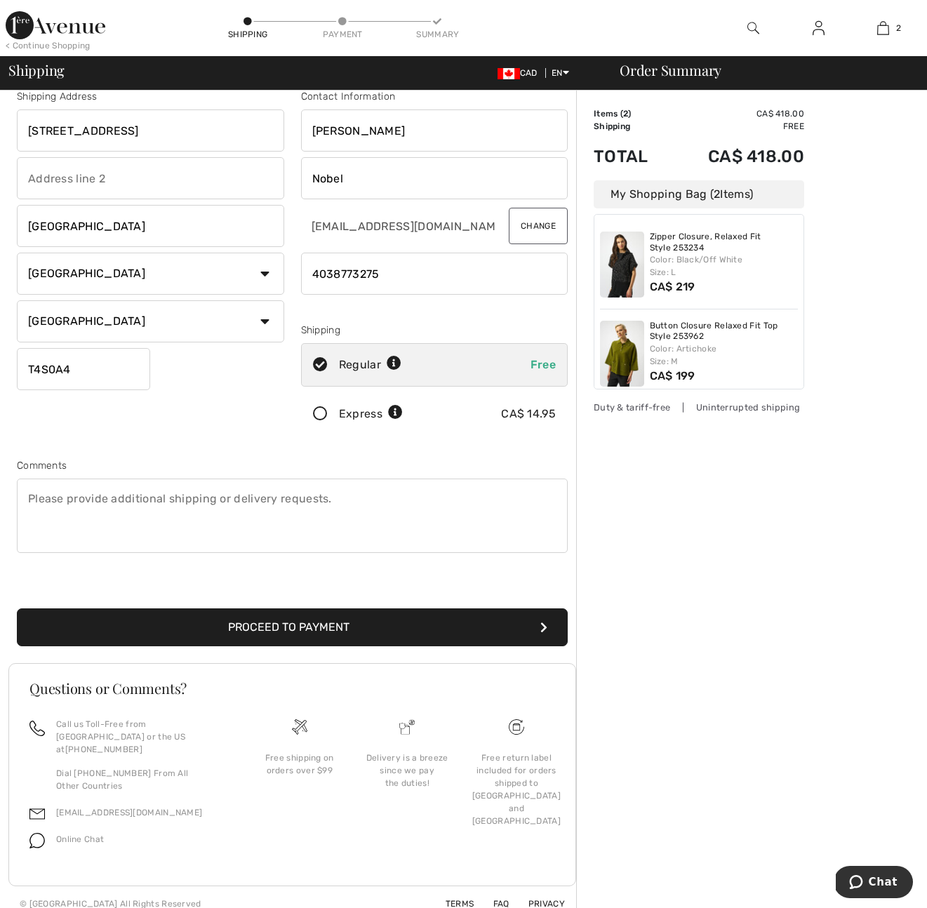
click at [285, 618] on button "Proceed to Payment" at bounding box center [292, 628] width 551 height 38
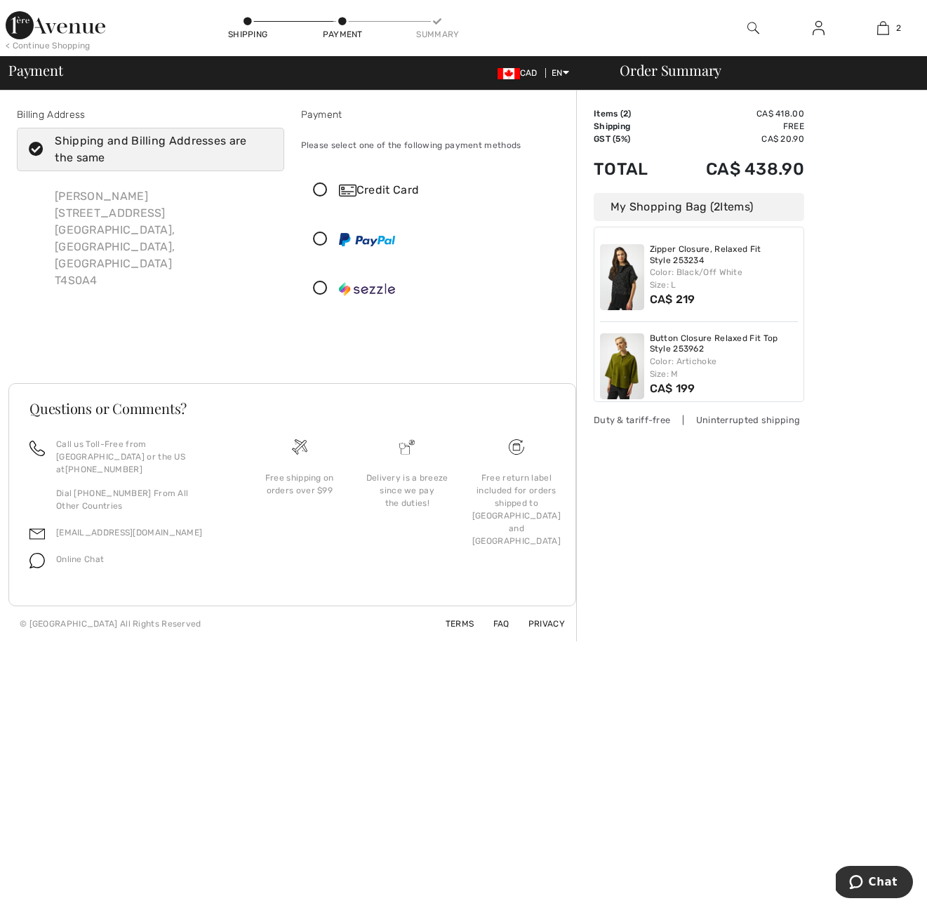
click at [324, 187] on icon at bounding box center [320, 190] width 37 height 15
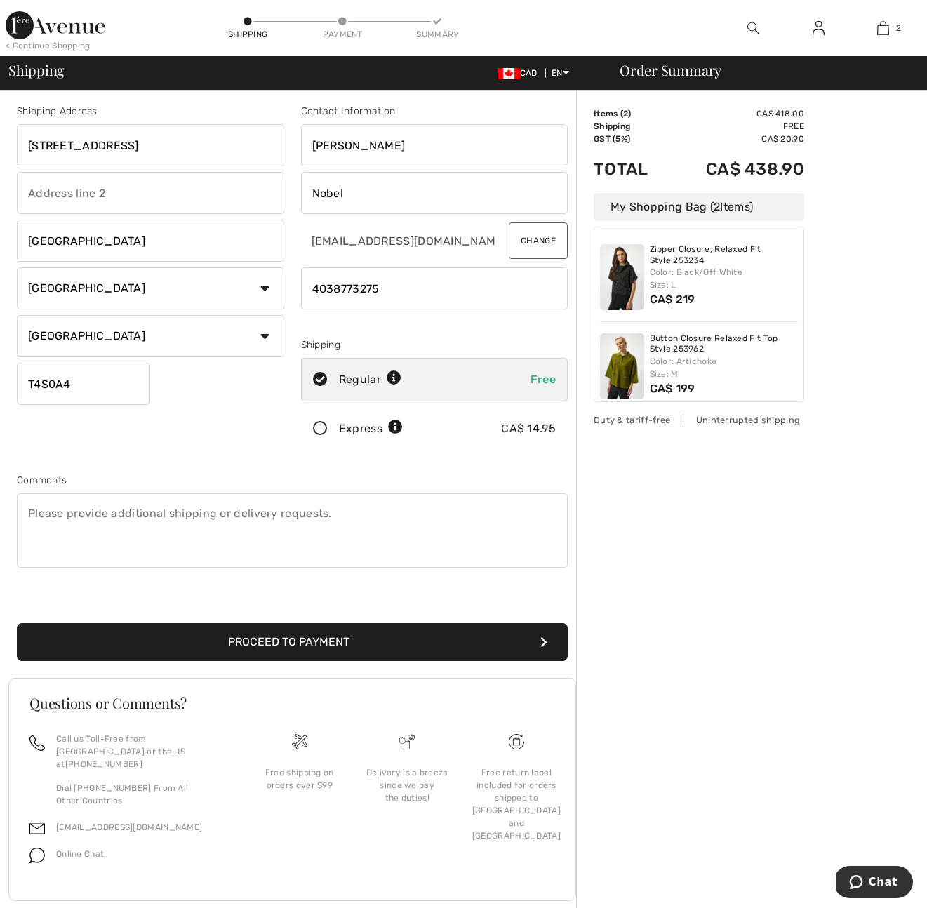
scroll to position [3, 0]
click at [338, 653] on button "Proceed to Payment" at bounding box center [292, 643] width 551 height 38
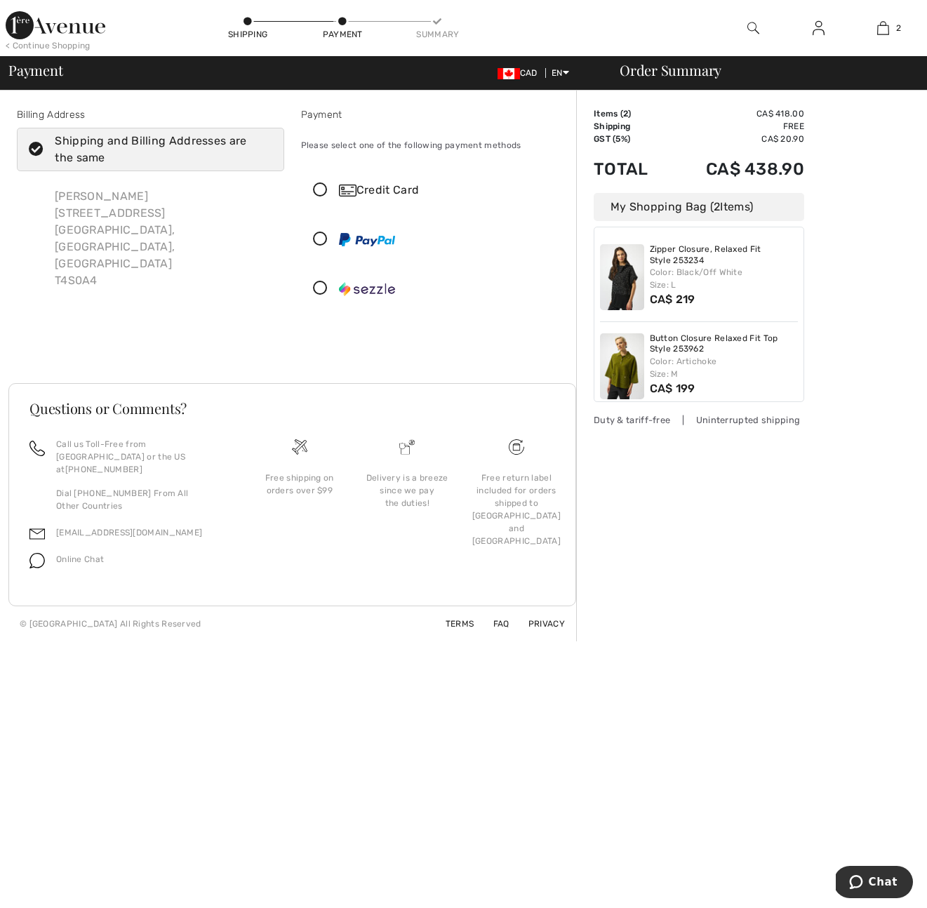
click at [324, 192] on icon at bounding box center [320, 190] width 37 height 15
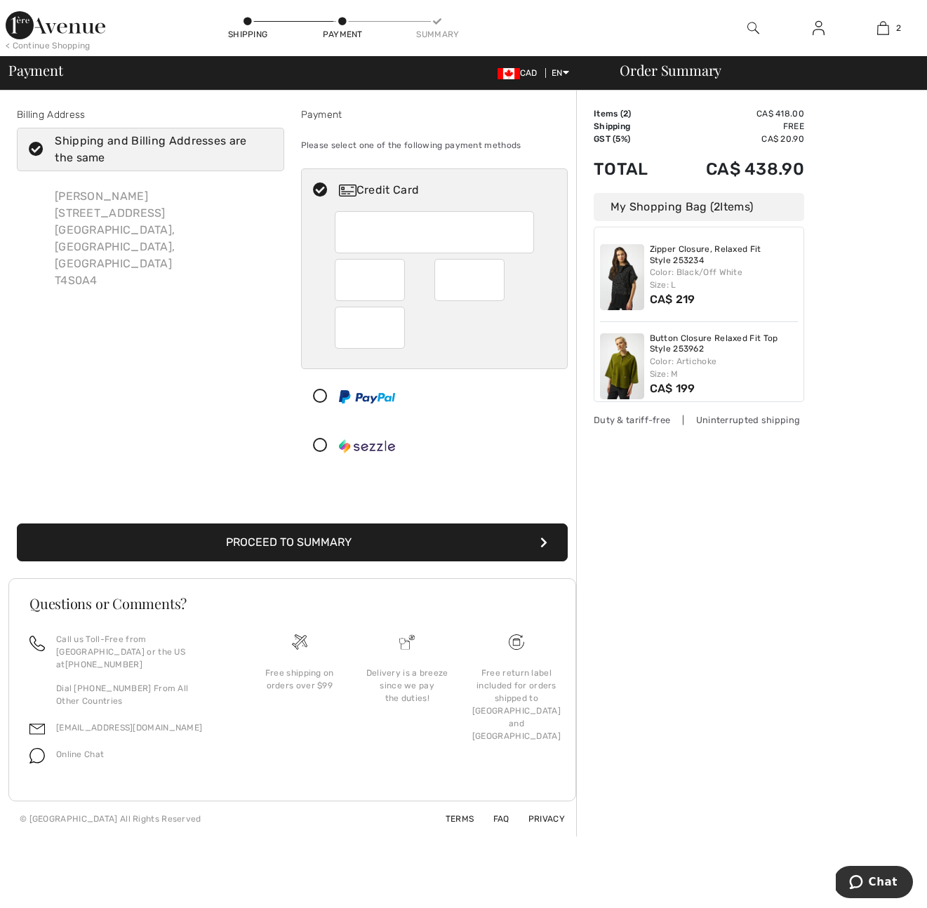
click at [420, 545] on button "Proceed to Summary" at bounding box center [292, 543] width 551 height 38
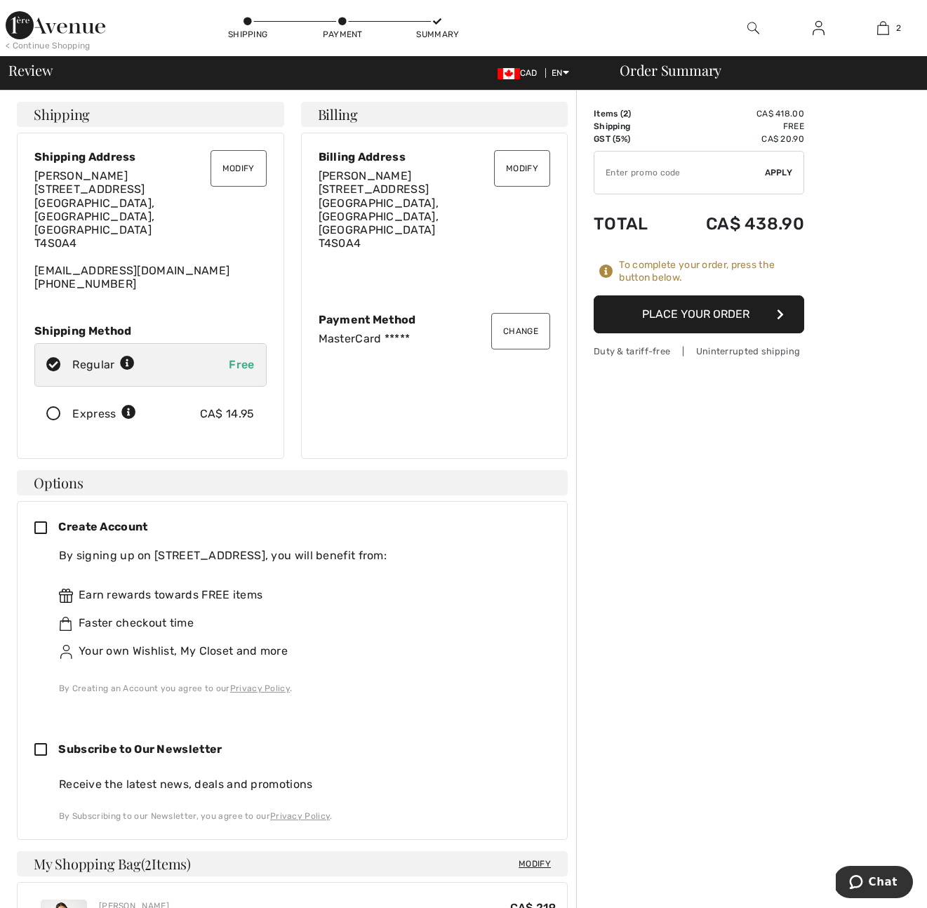
click at [634, 173] on input "TEXT" at bounding box center [680, 173] width 171 height 42
type input "NEW15"
click at [783, 173] on span "Apply" at bounding box center [779, 172] width 28 height 13
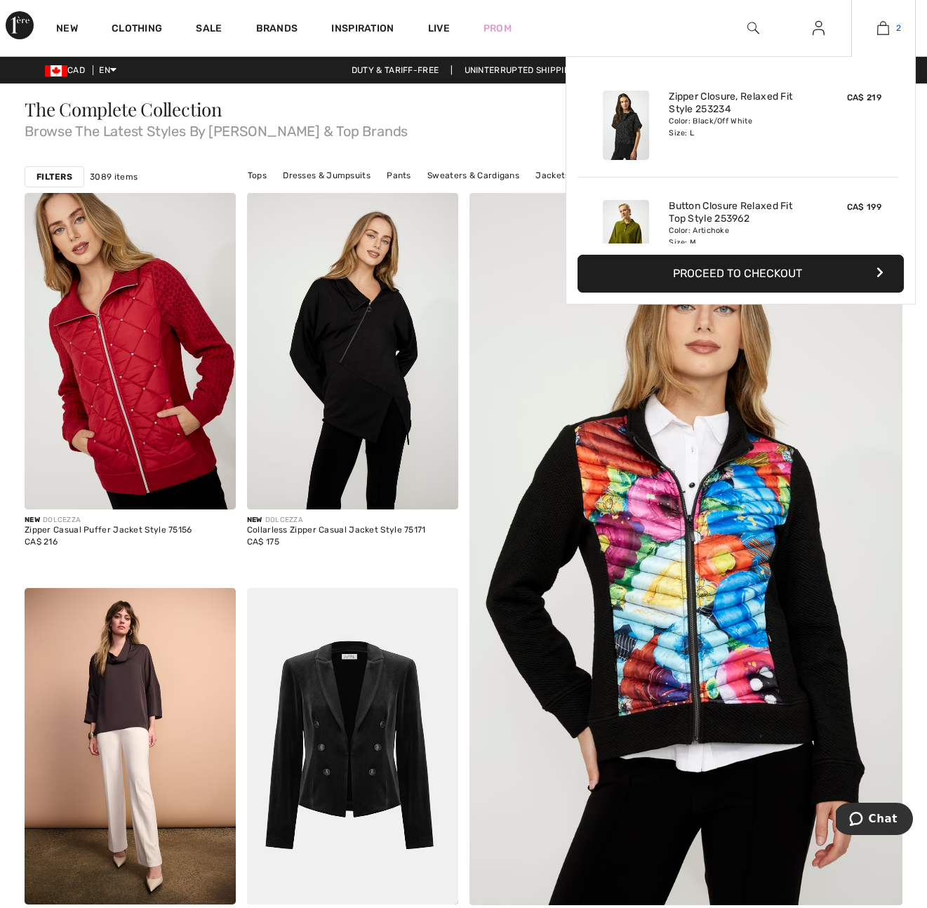
click at [883, 27] on img at bounding box center [883, 28] width 12 height 17
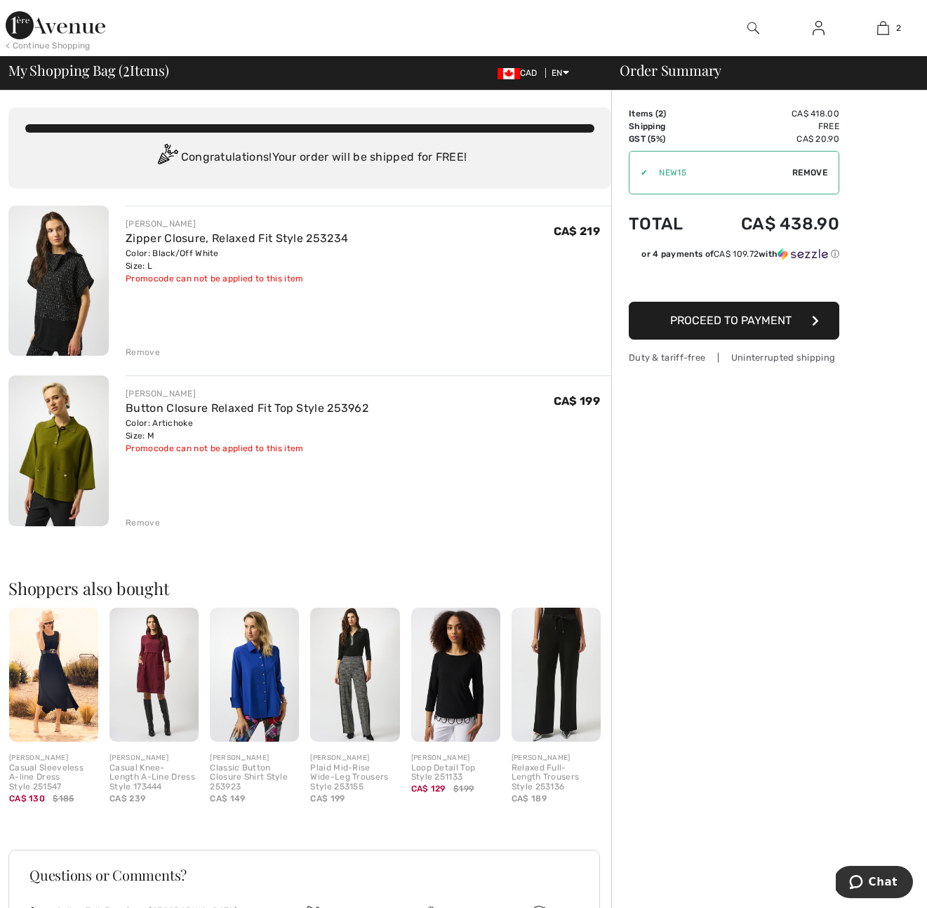
click at [738, 318] on span "Proceed to Payment" at bounding box center [730, 320] width 121 height 13
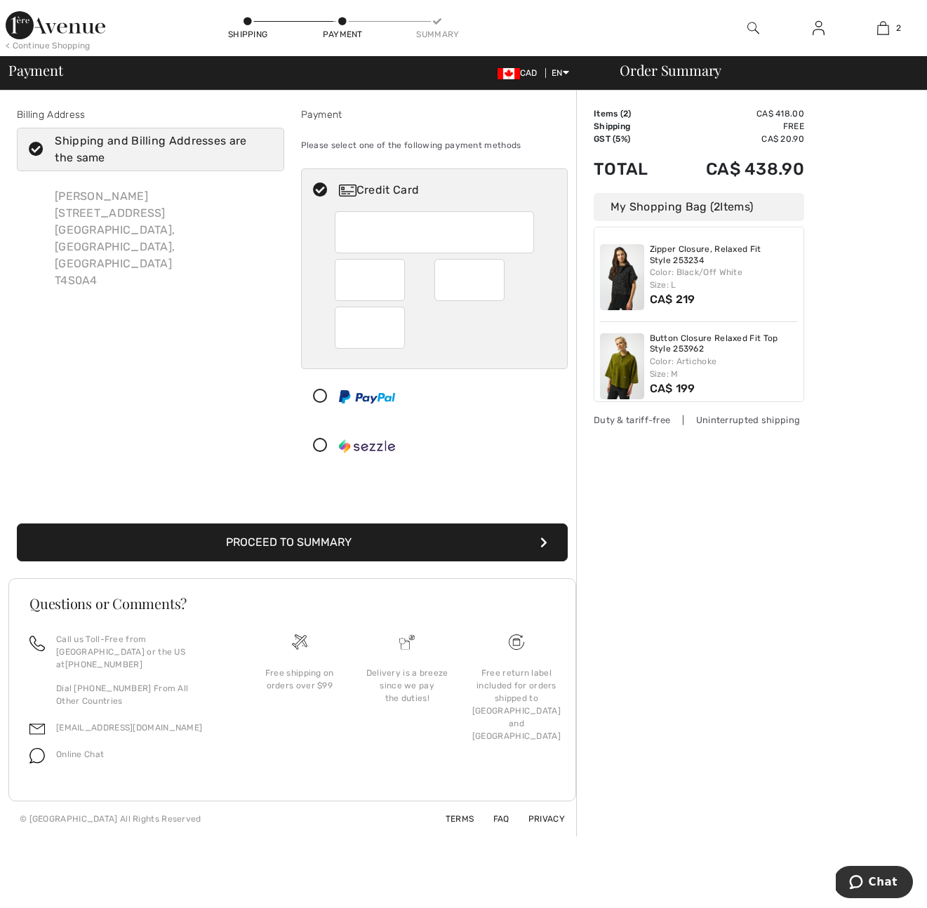
click at [339, 539] on button "Proceed to Summary" at bounding box center [292, 543] width 551 height 38
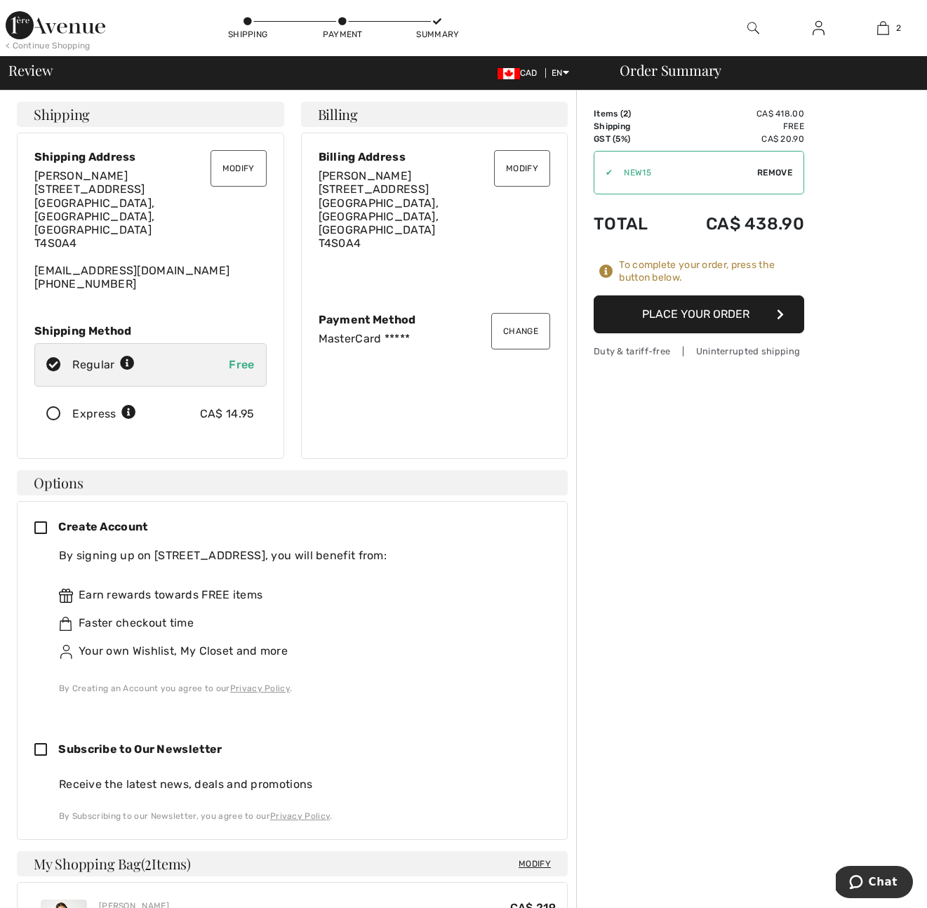
click at [37, 522] on icon at bounding box center [46, 529] width 24 height 15
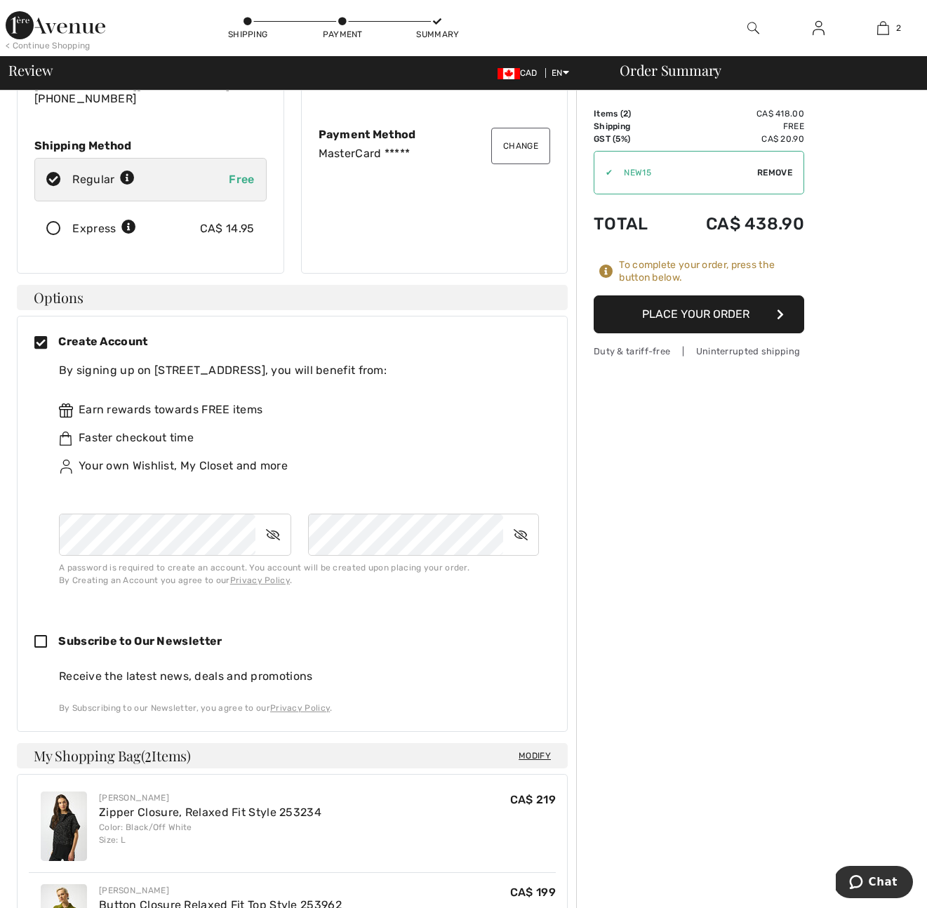
scroll to position [205, 0]
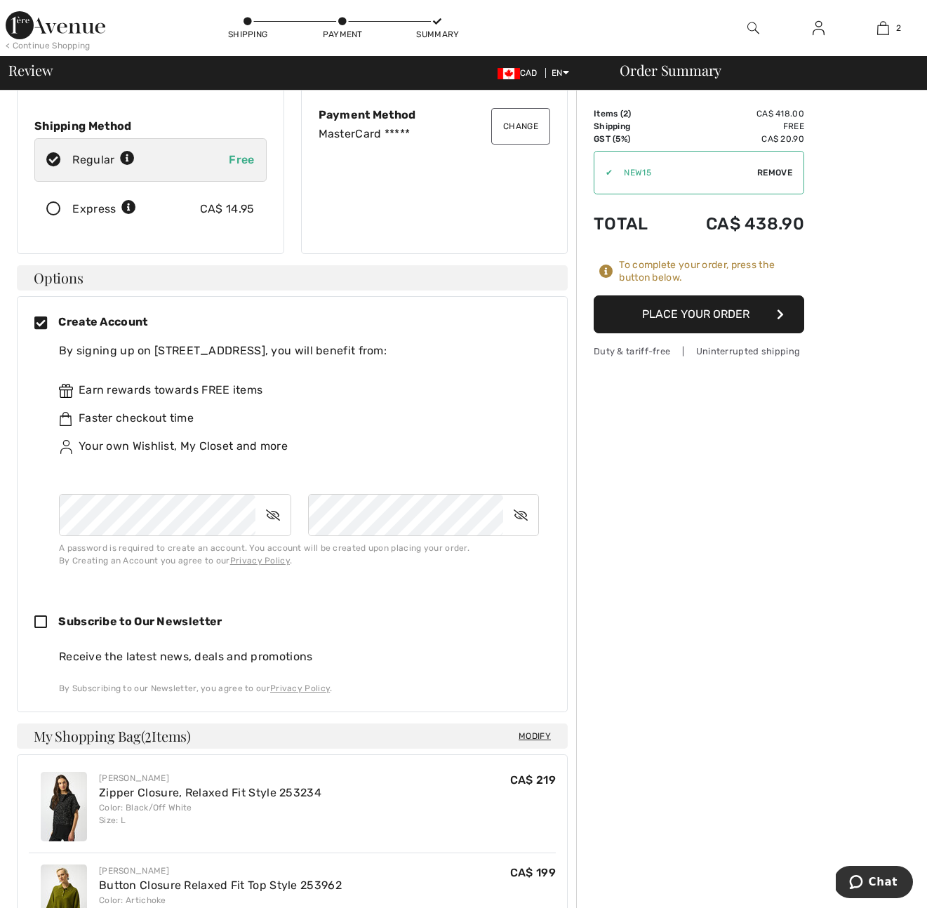
click at [39, 616] on icon at bounding box center [46, 623] width 24 height 15
checkbox input "true"
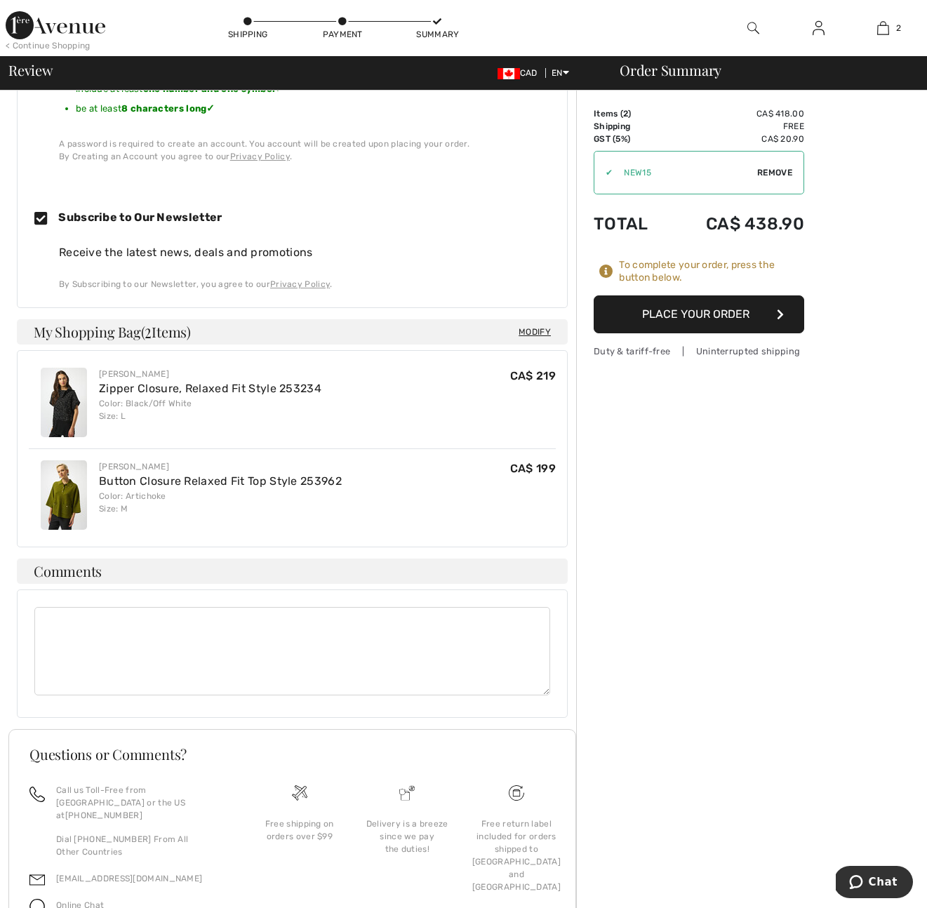
scroll to position [755, 0]
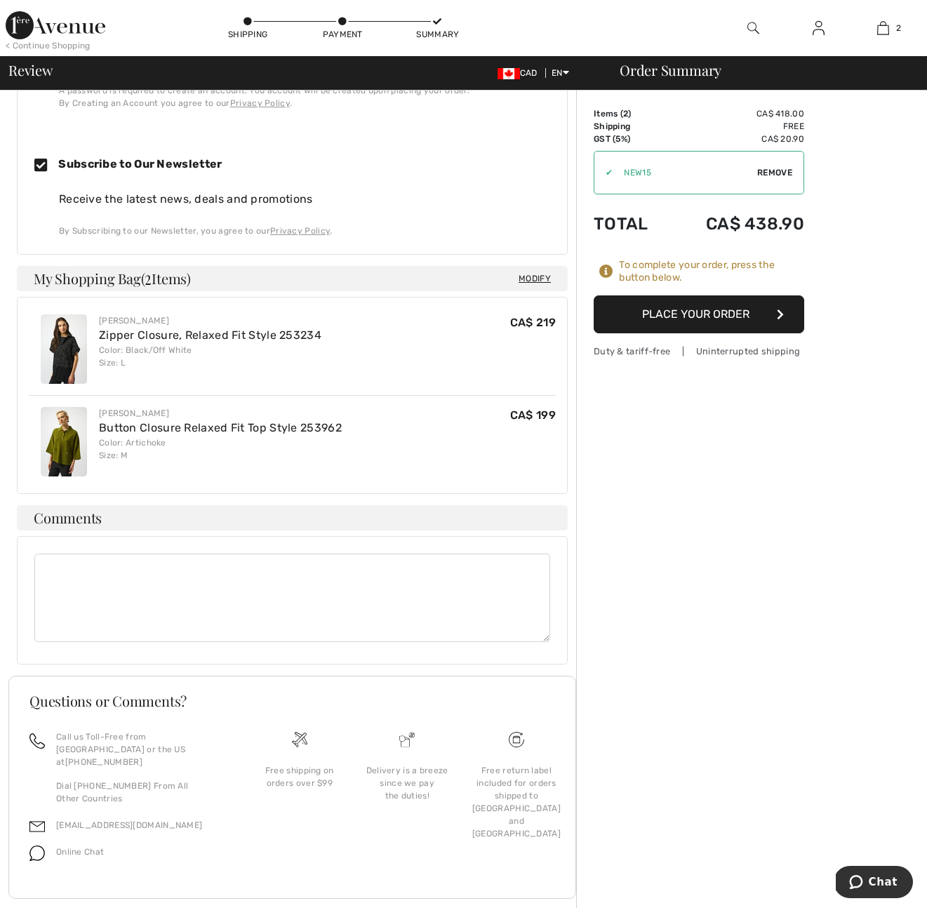
click at [690, 314] on button "Place Your Order" at bounding box center [699, 315] width 211 height 38
